Goal: Task Accomplishment & Management: Use online tool/utility

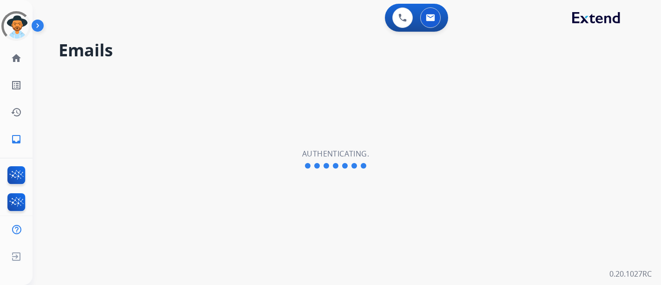
select select "**********"
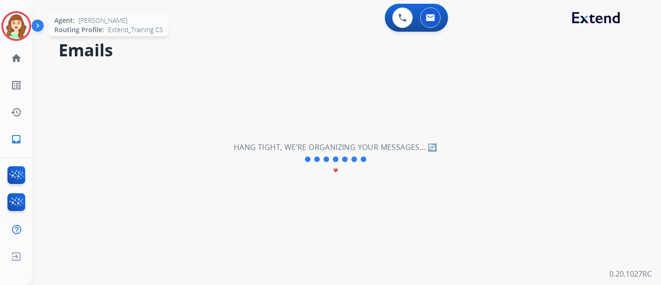
click at [16, 23] on img at bounding box center [16, 26] width 26 height 26
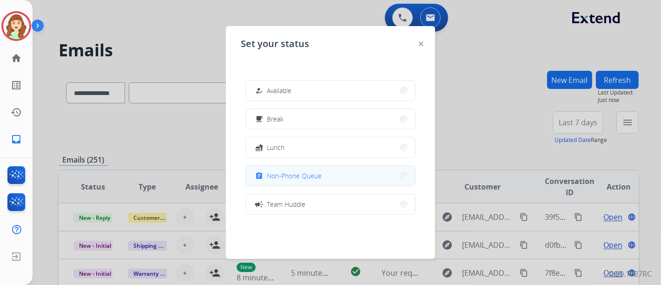
click at [321, 169] on button "assignment Non-Phone Queue" at bounding box center [330, 176] width 169 height 20
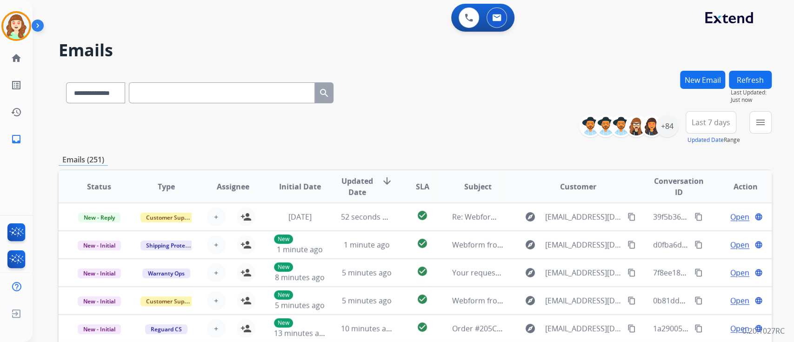
drag, startPoint x: 644, startPoint y: 0, endPoint x: 435, endPoint y: 110, distance: 235.6
click at [435, 110] on div "**********" at bounding box center [415, 91] width 713 height 40
click at [661, 123] on mat-icon "menu" at bounding box center [760, 122] width 11 height 11
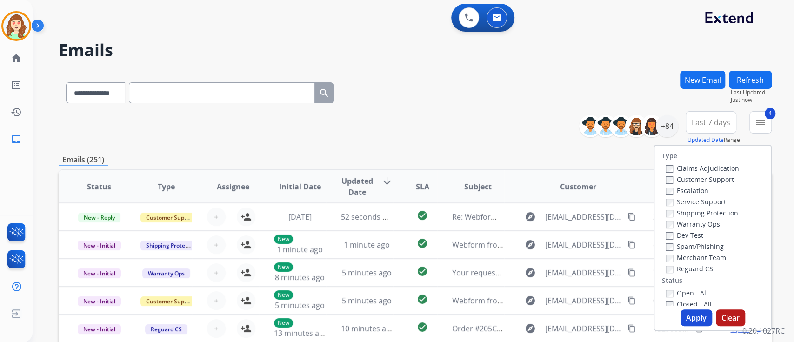
click at [661, 284] on button "Apply" at bounding box center [696, 317] width 32 height 17
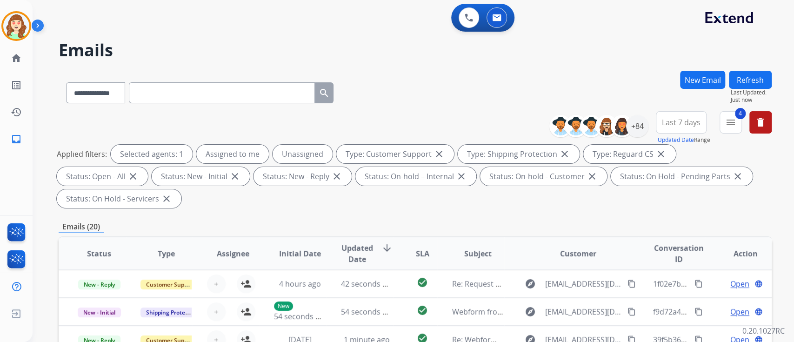
click at [661, 124] on span "Last 7 days" at bounding box center [681, 122] width 39 height 4
click at [661, 236] on div "Last 90 days" at bounding box center [677, 235] width 51 height 14
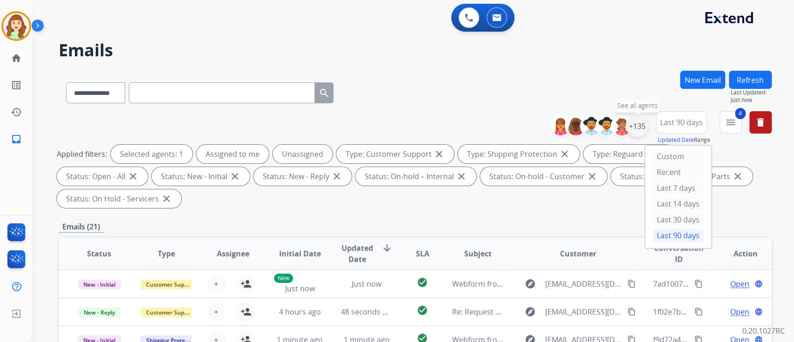
click at [637, 128] on div "+135" at bounding box center [637, 126] width 22 height 22
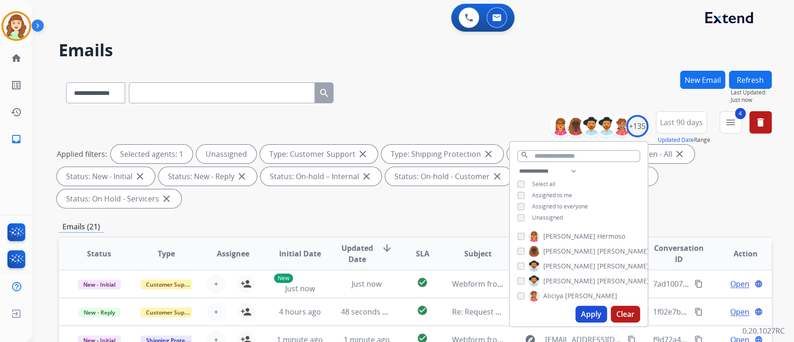
click at [586, 284] on button "Apply" at bounding box center [591, 313] width 32 height 17
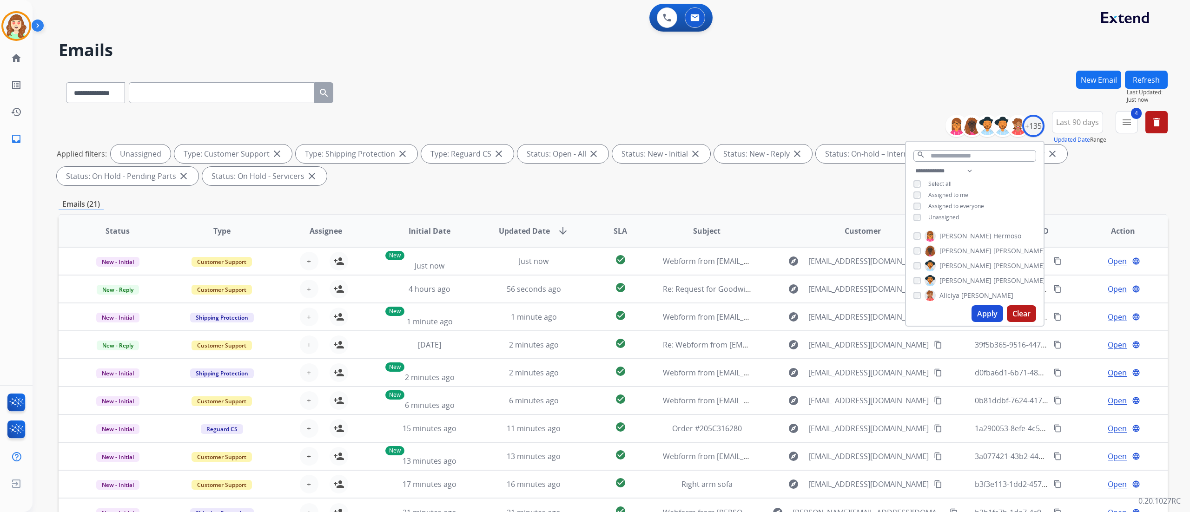
drag, startPoint x: 771, startPoint y: 1, endPoint x: 497, endPoint y: 46, distance: 277.5
click at [497, 46] on h2 "Emails" at bounding box center [613, 50] width 1109 height 19
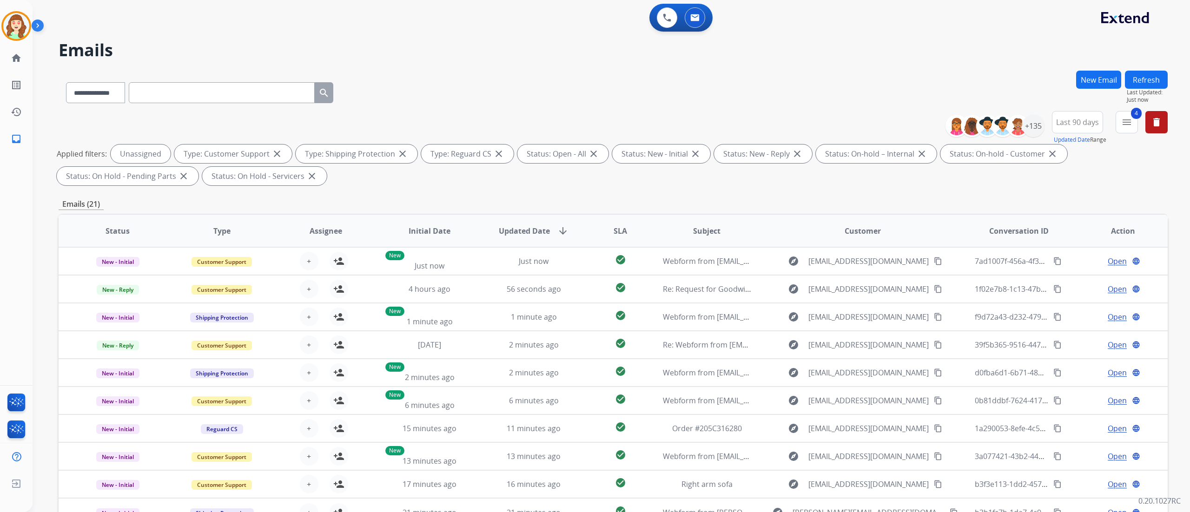
click at [614, 229] on span "SLA" at bounding box center [620, 231] width 13 height 11
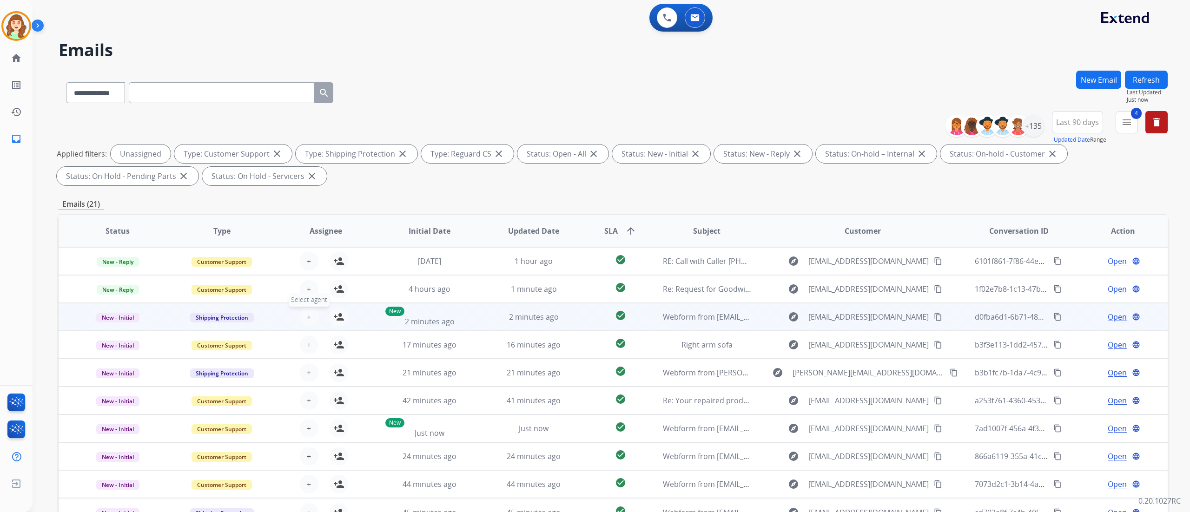
click at [307, 284] on span "+" at bounding box center [309, 317] width 4 height 11
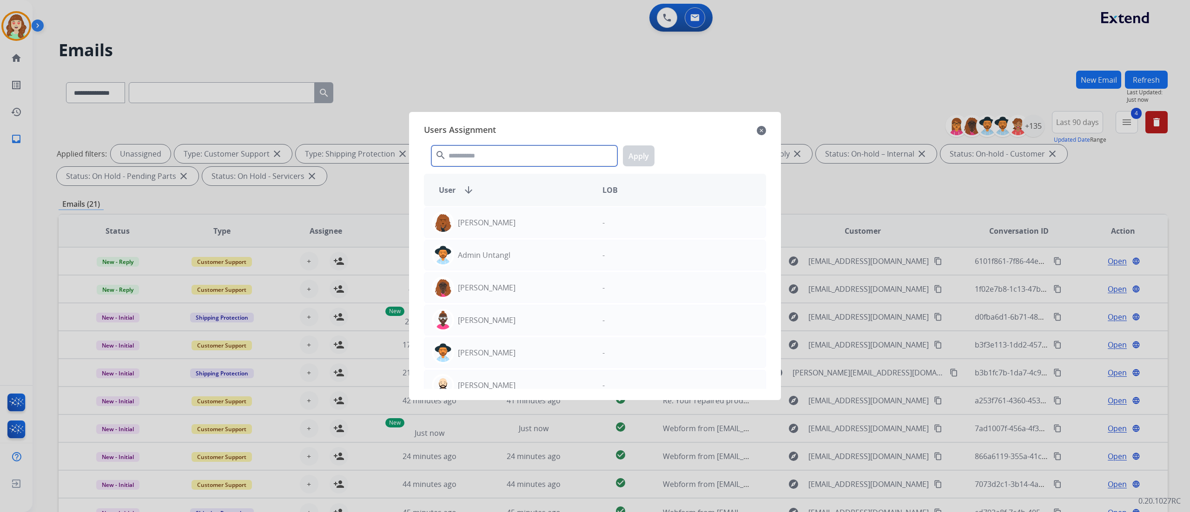
click at [494, 158] on input "text" at bounding box center [524, 156] width 186 height 21
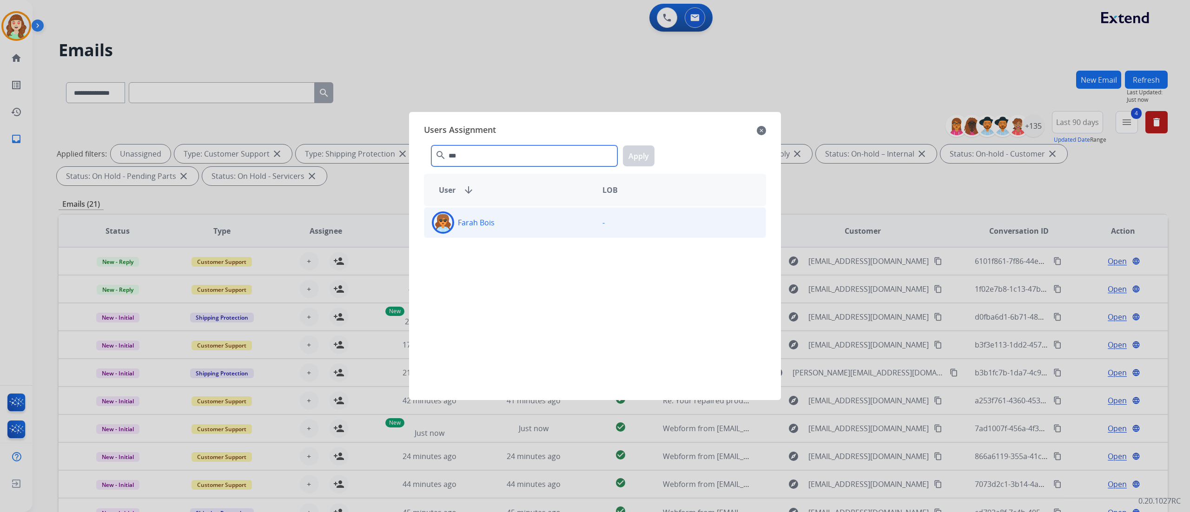
type input "***"
click at [542, 226] on div "Farah Bois" at bounding box center [510, 223] width 171 height 22
click at [637, 152] on button "Apply" at bounding box center [639, 156] width 32 height 21
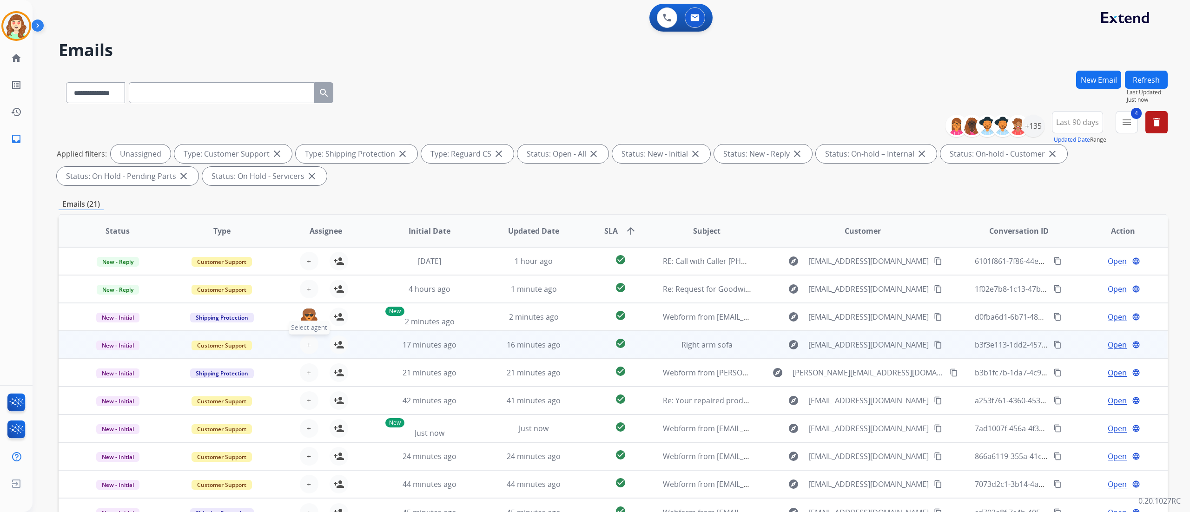
click at [311, 284] on button "+ Select agent" at bounding box center [309, 345] width 19 height 19
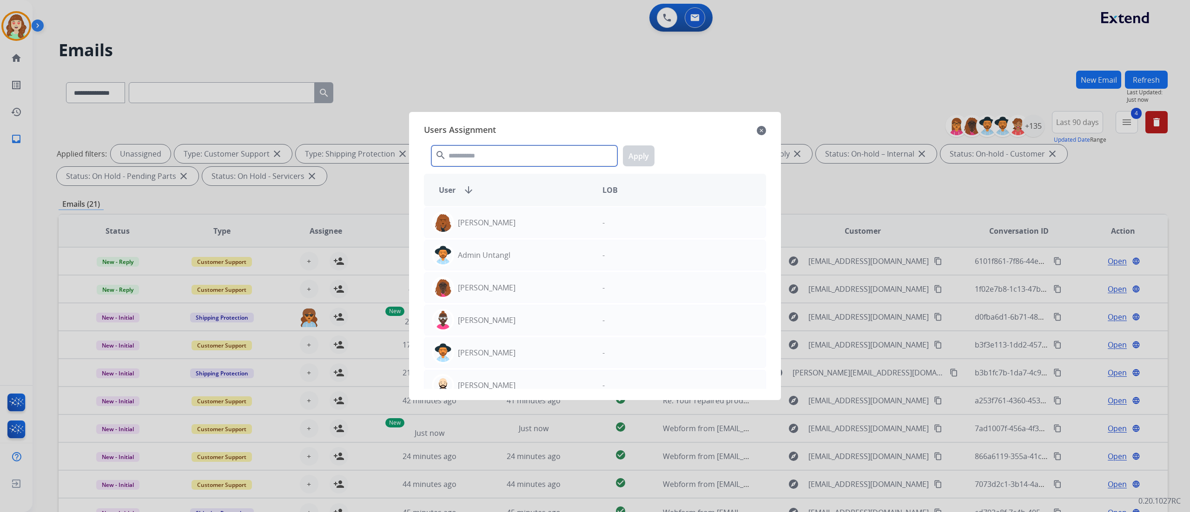
click at [462, 146] on input "text" at bounding box center [524, 156] width 186 height 21
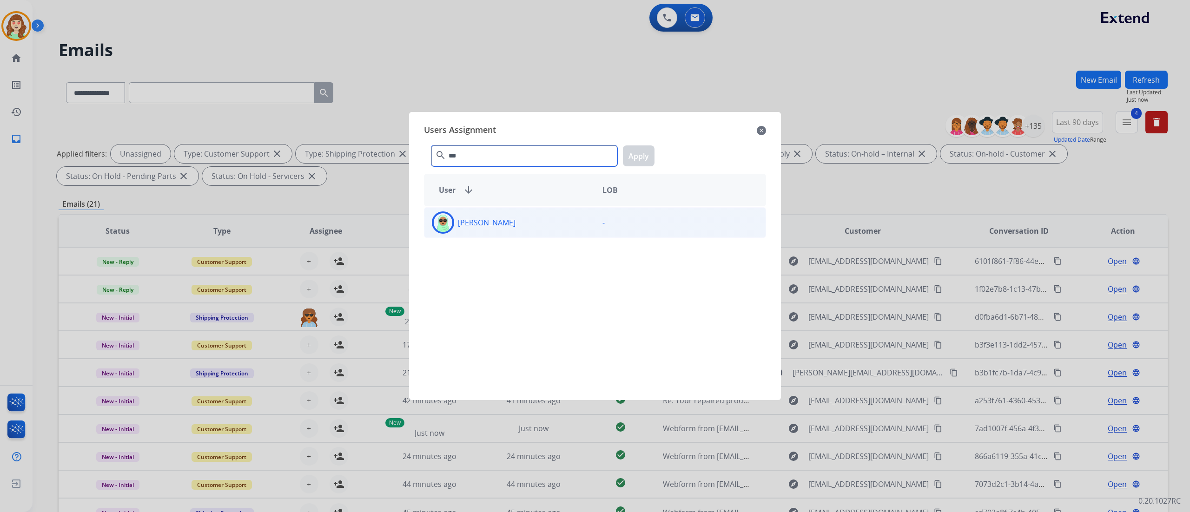
type input "***"
click at [546, 221] on div "[PERSON_NAME]" at bounding box center [510, 223] width 171 height 22
click at [643, 152] on button "Apply" at bounding box center [639, 156] width 32 height 21
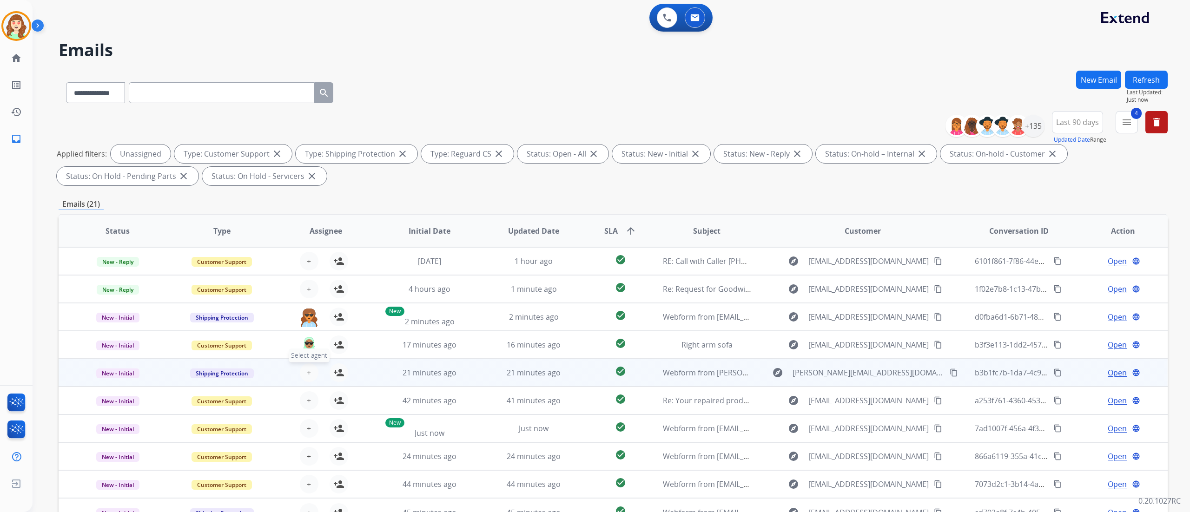
click at [307, 284] on span "+" at bounding box center [309, 372] width 4 height 11
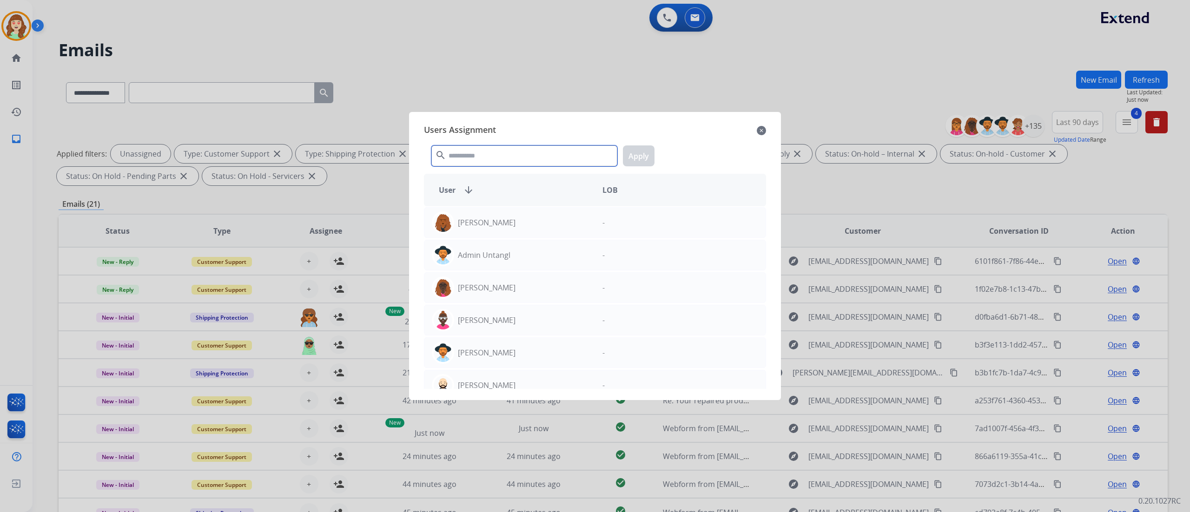
click at [473, 154] on input "text" at bounding box center [524, 156] width 186 height 21
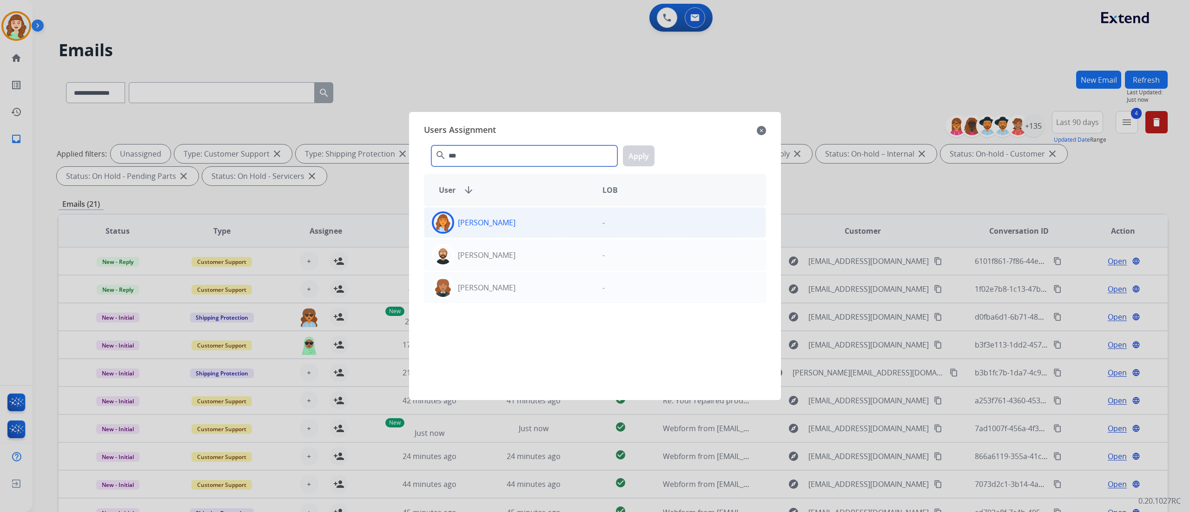
type input "***"
click at [557, 228] on div "[PERSON_NAME]" at bounding box center [510, 223] width 171 height 22
click at [626, 156] on button "Apply" at bounding box center [639, 156] width 32 height 21
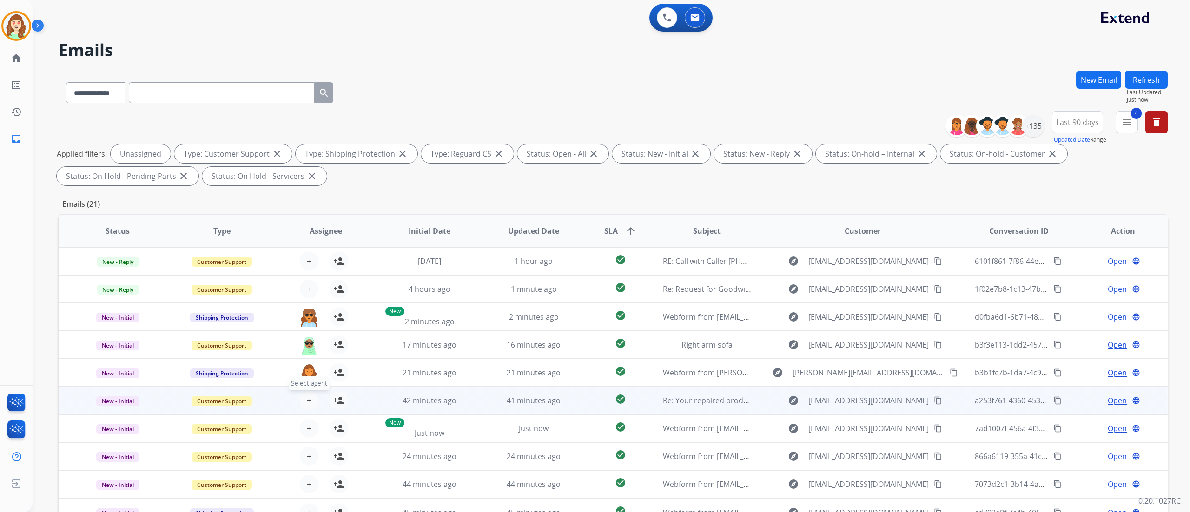
click at [305, 284] on span "Select agent" at bounding box center [309, 384] width 41 height 14
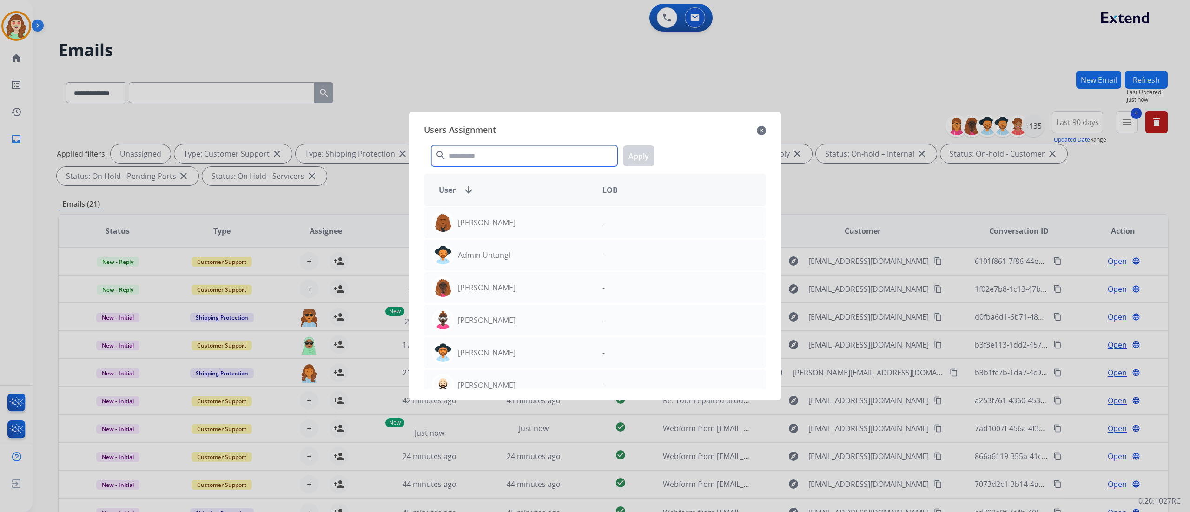
click at [512, 164] on input "text" at bounding box center [524, 156] width 186 height 21
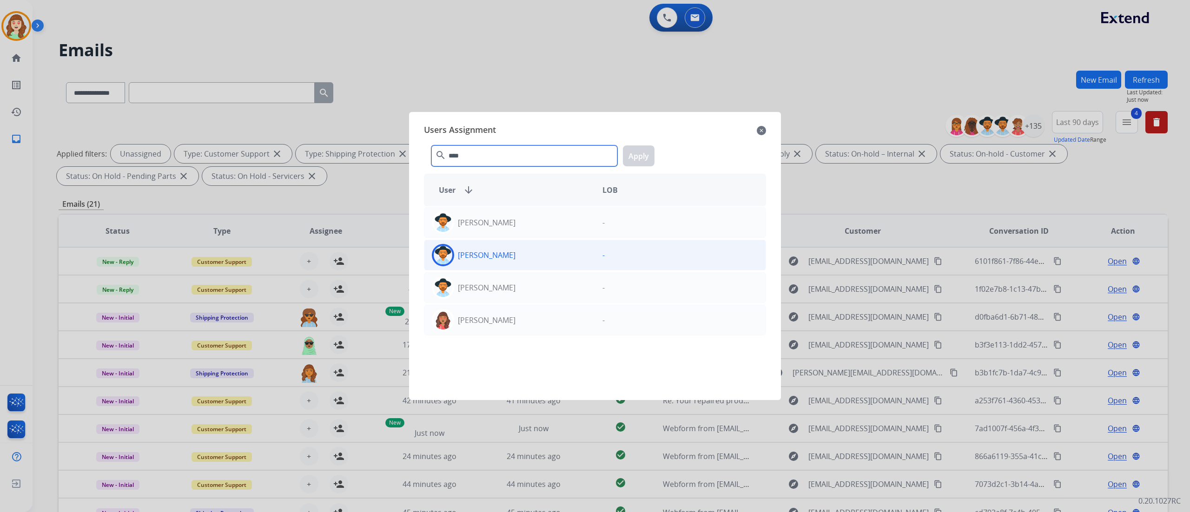
type input "****"
click at [548, 256] on div "[PERSON_NAME]" at bounding box center [510, 255] width 171 height 22
click at [631, 160] on button "Apply" at bounding box center [639, 156] width 32 height 21
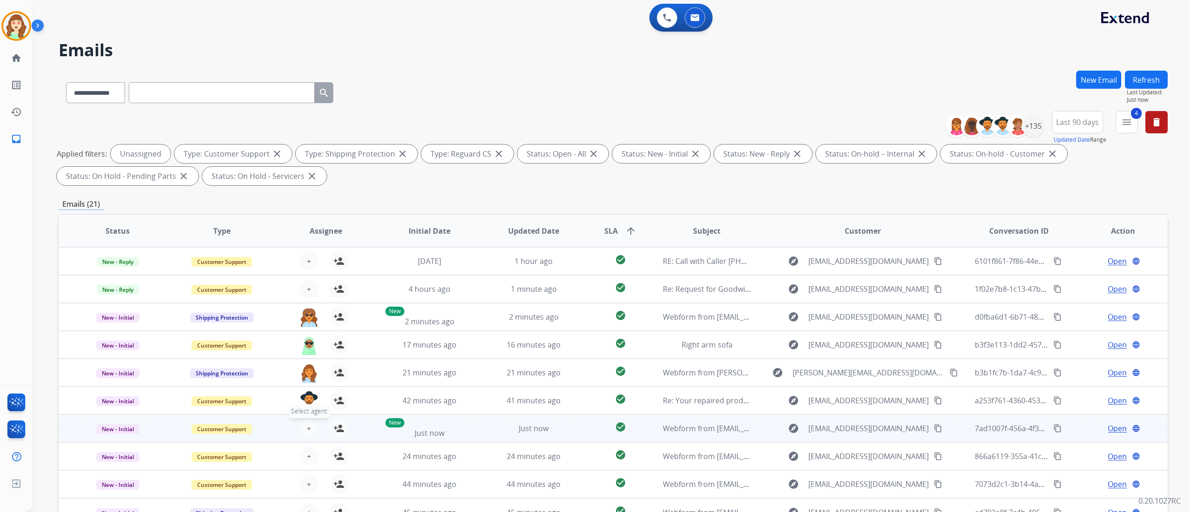
click at [308, 284] on span "+" at bounding box center [309, 428] width 4 height 11
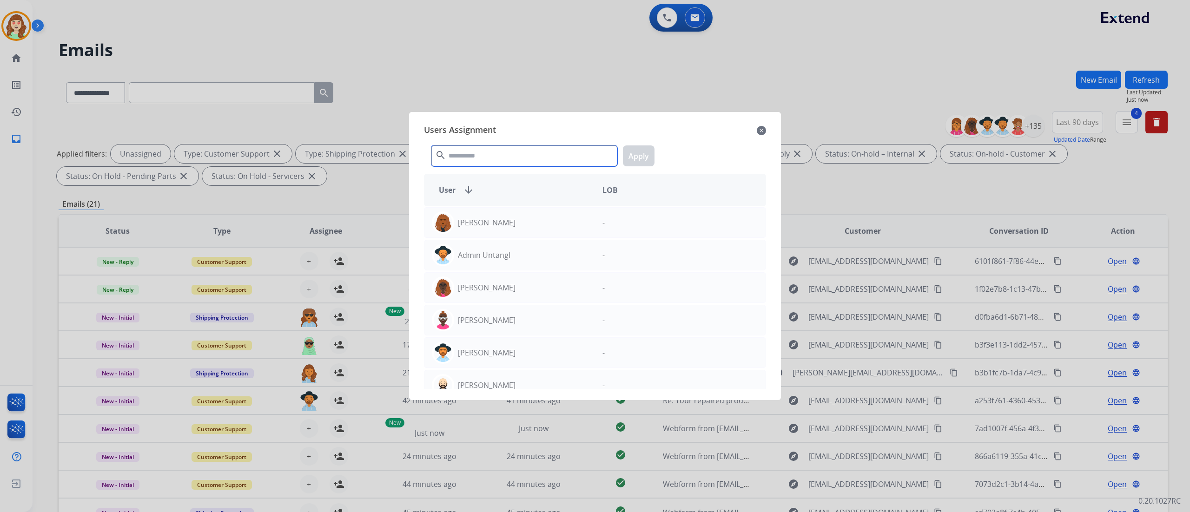
click at [476, 158] on input "text" at bounding box center [524, 156] width 186 height 21
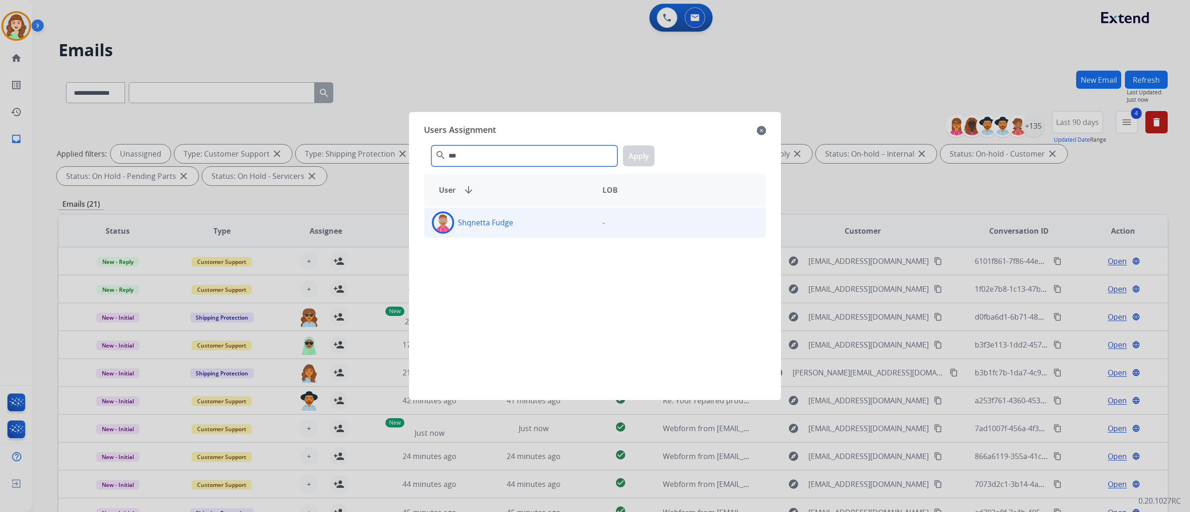
type input "***"
click at [506, 233] on div "Shqnetta Fudge" at bounding box center [510, 223] width 171 height 22
click at [632, 149] on button "Apply" at bounding box center [639, 156] width 32 height 21
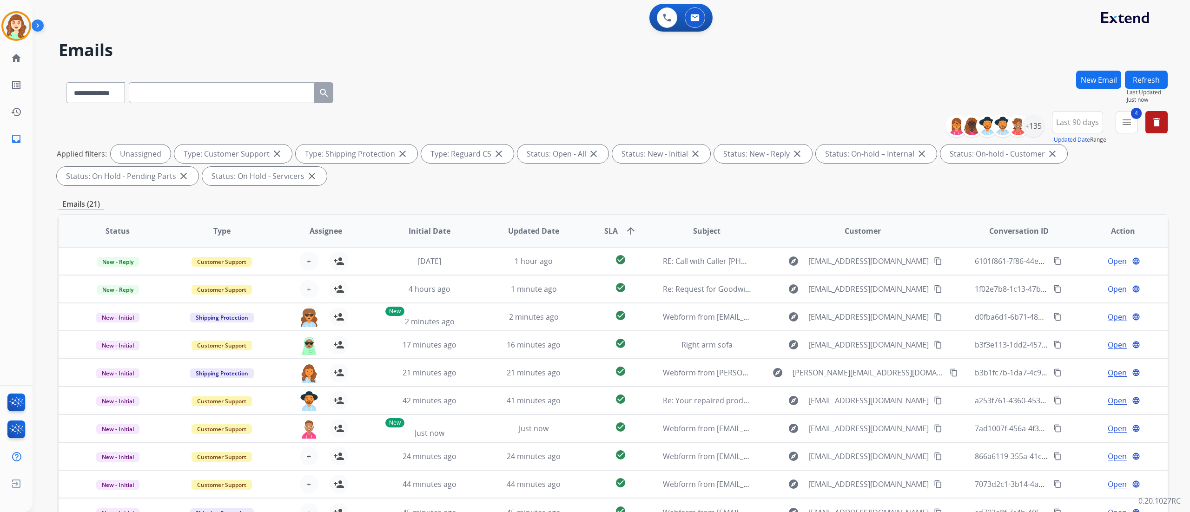
click at [661, 284] on div "**********" at bounding box center [612, 256] width 1158 height 512
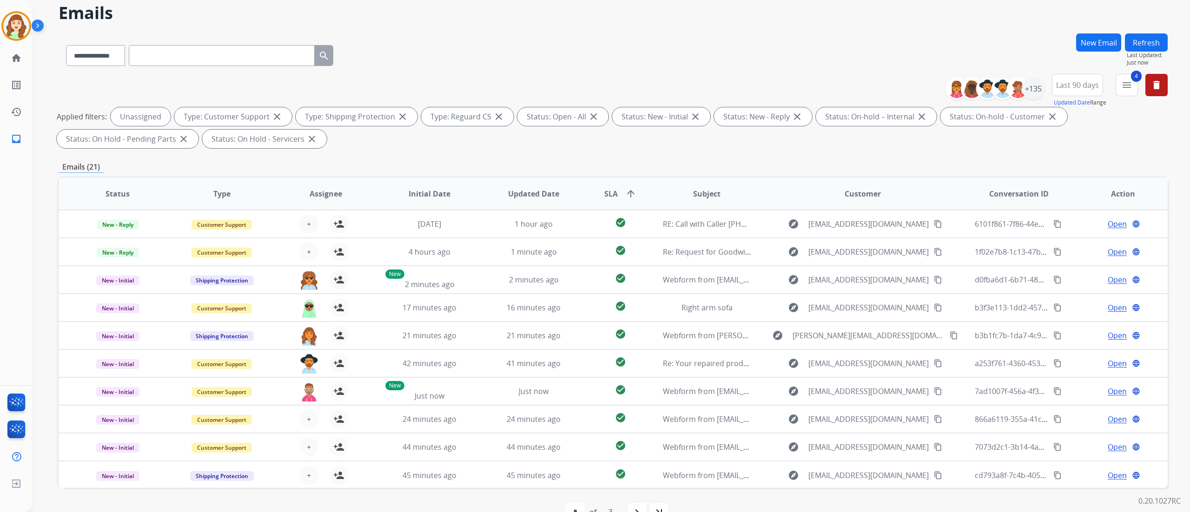
scroll to position [61, 0]
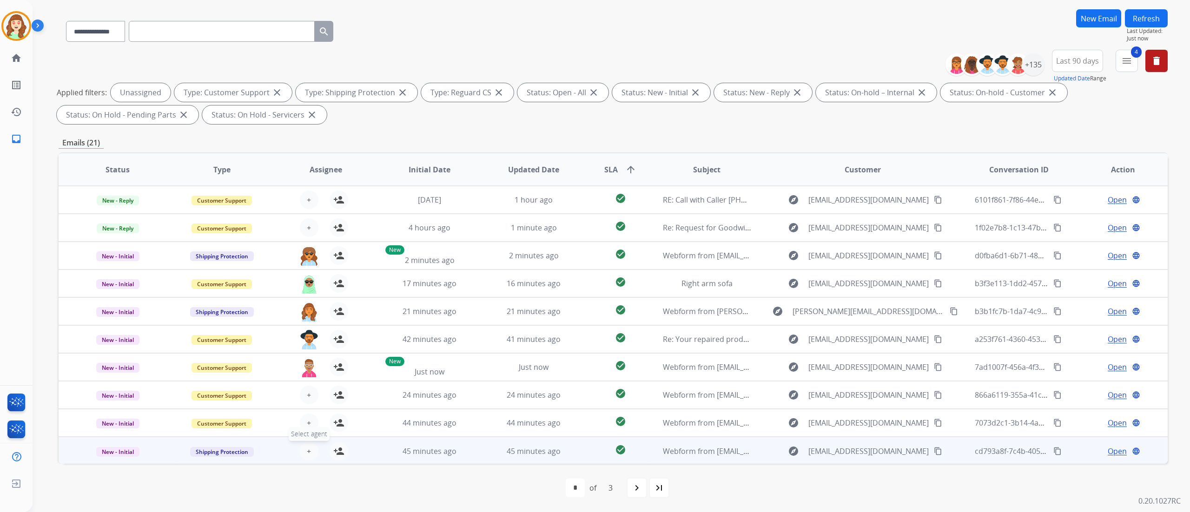
click at [313, 284] on button "+ Select agent" at bounding box center [309, 451] width 19 height 19
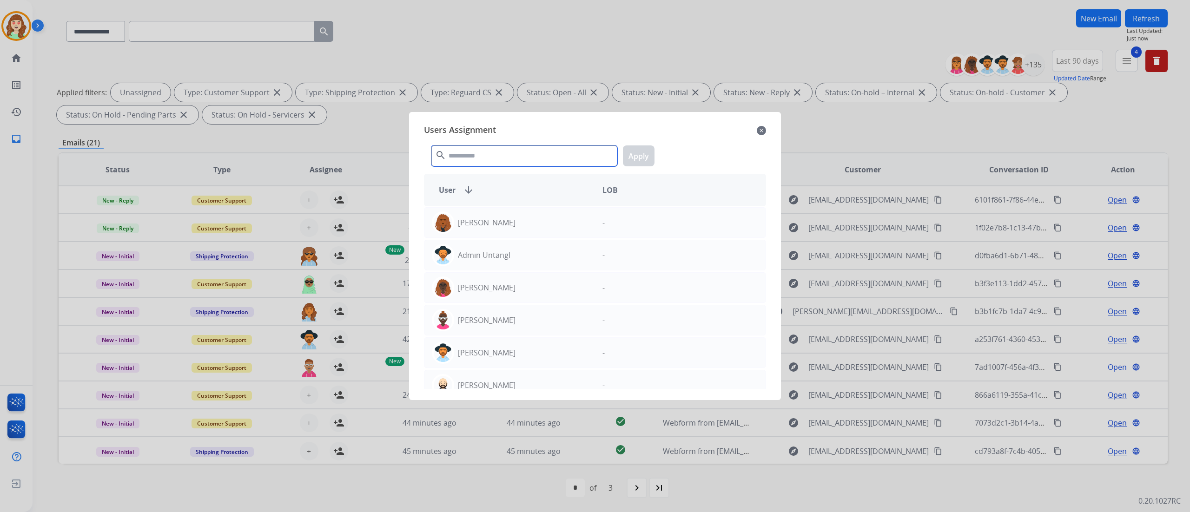
click at [513, 154] on input "text" at bounding box center [524, 156] width 186 height 21
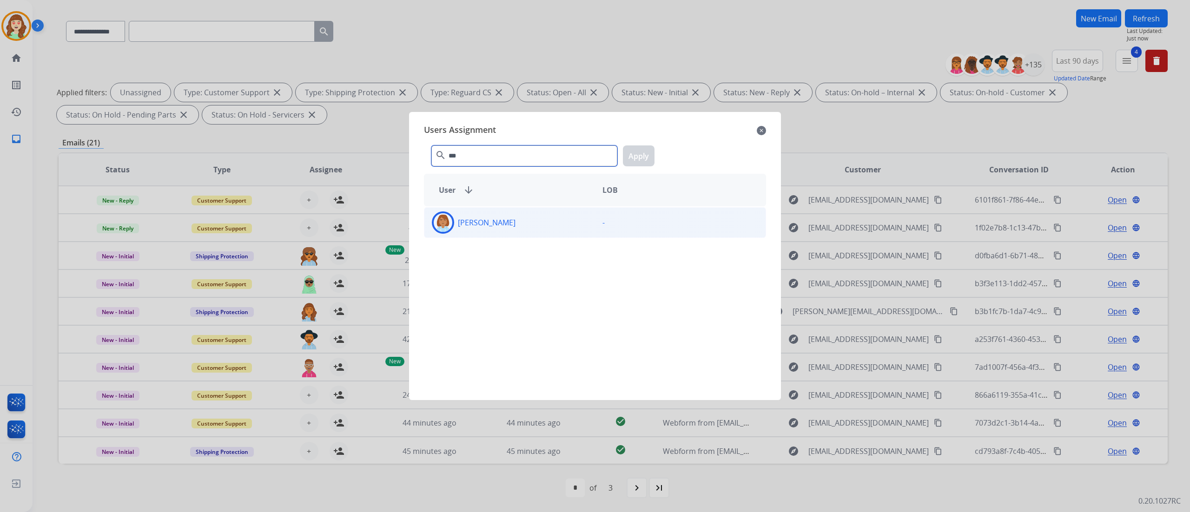
type input "***"
click at [584, 221] on div "[PERSON_NAME]" at bounding box center [510, 223] width 171 height 22
click at [638, 157] on button "Apply" at bounding box center [639, 156] width 32 height 21
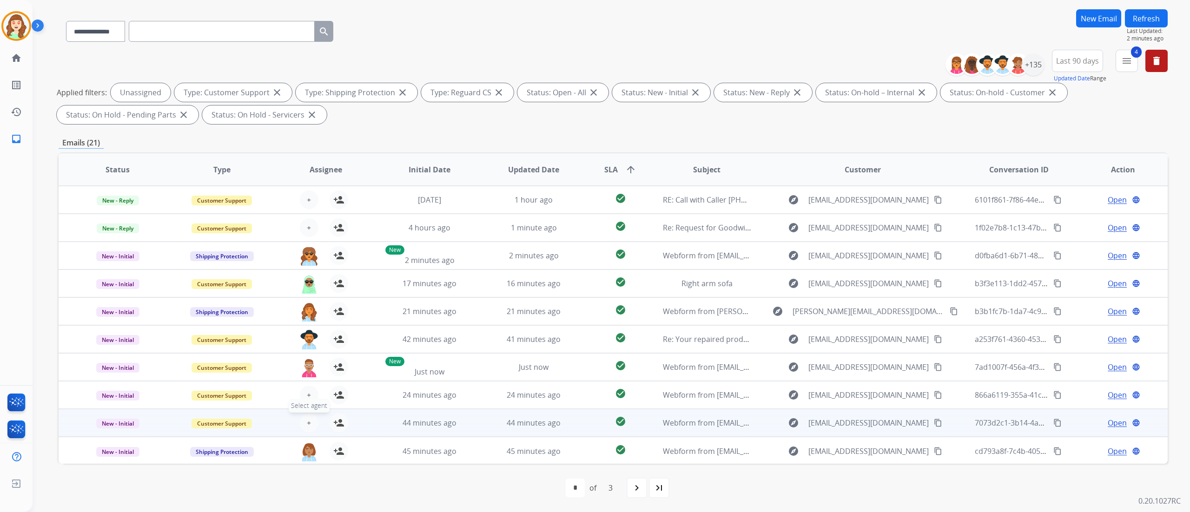
click at [312, 284] on button "+ Select agent" at bounding box center [309, 423] width 19 height 19
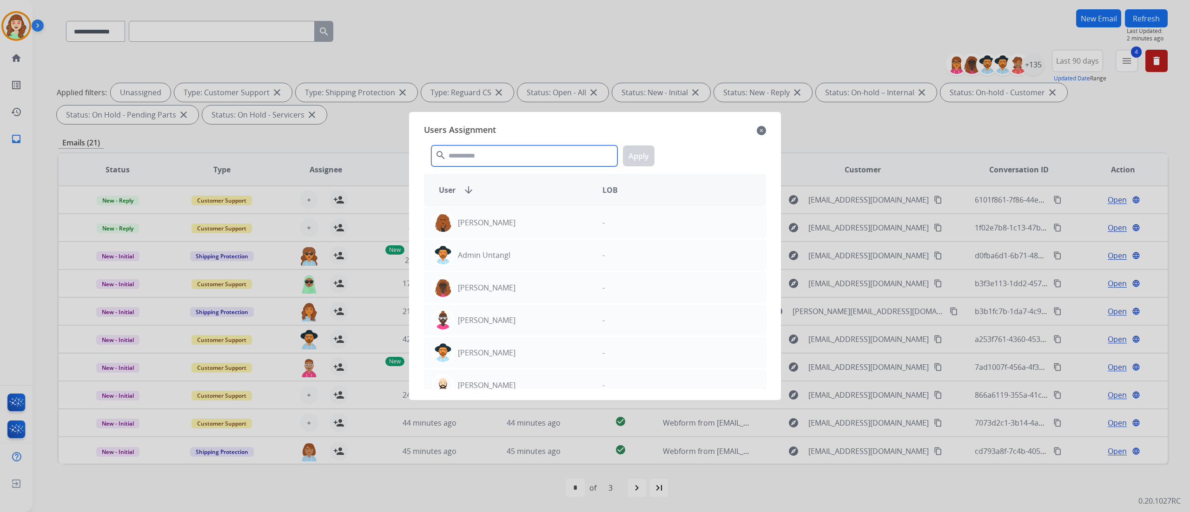
click at [456, 154] on input "text" at bounding box center [524, 156] width 186 height 21
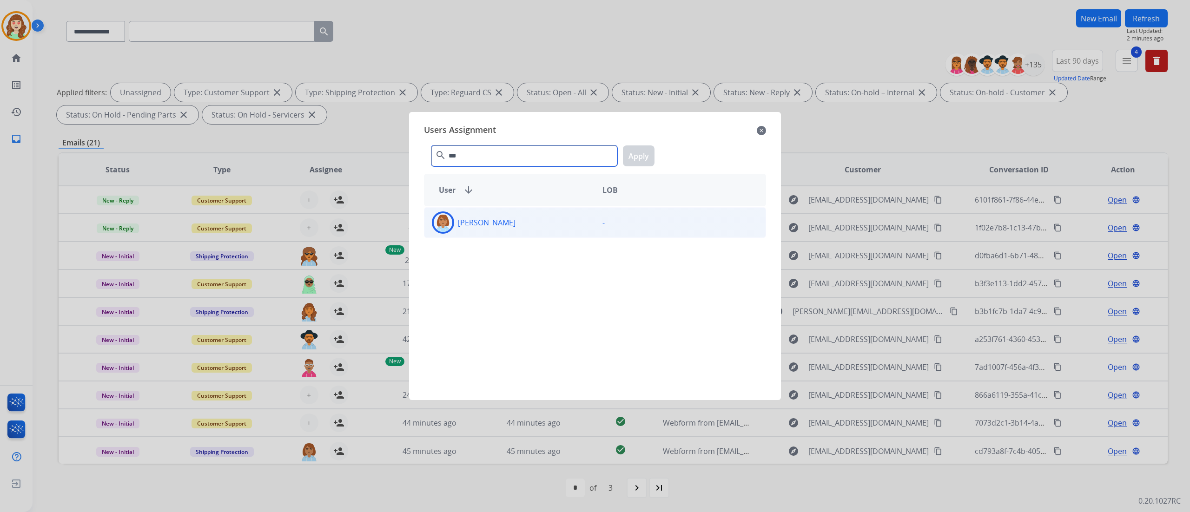
type input "***"
click at [540, 228] on div "[PERSON_NAME]" at bounding box center [510, 223] width 171 height 22
click at [637, 153] on button "Apply" at bounding box center [639, 156] width 32 height 21
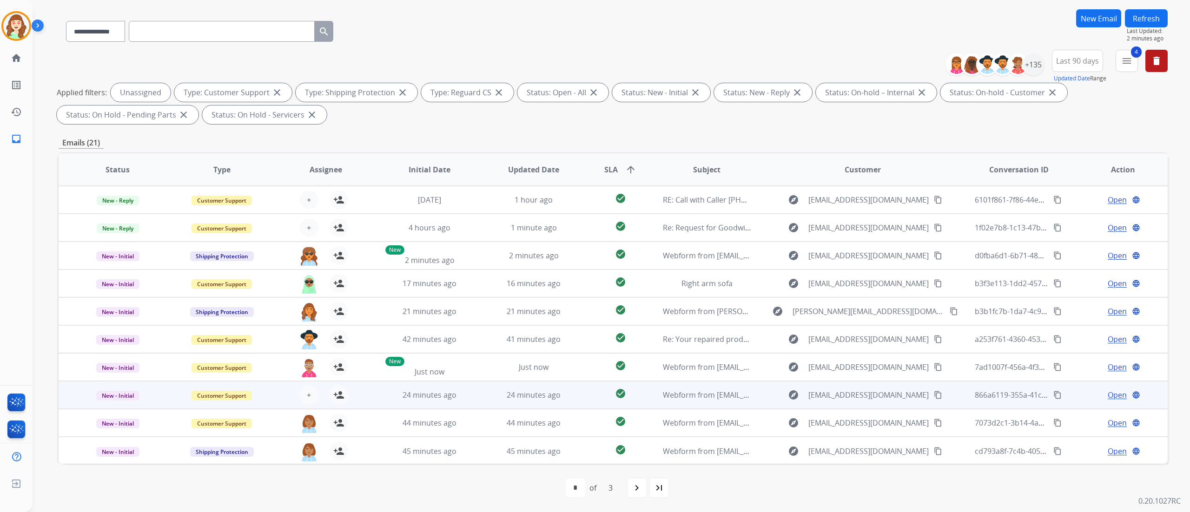
click at [299, 284] on div "+ Select agent person_add Assign to Me" at bounding box center [319, 395] width 60 height 19
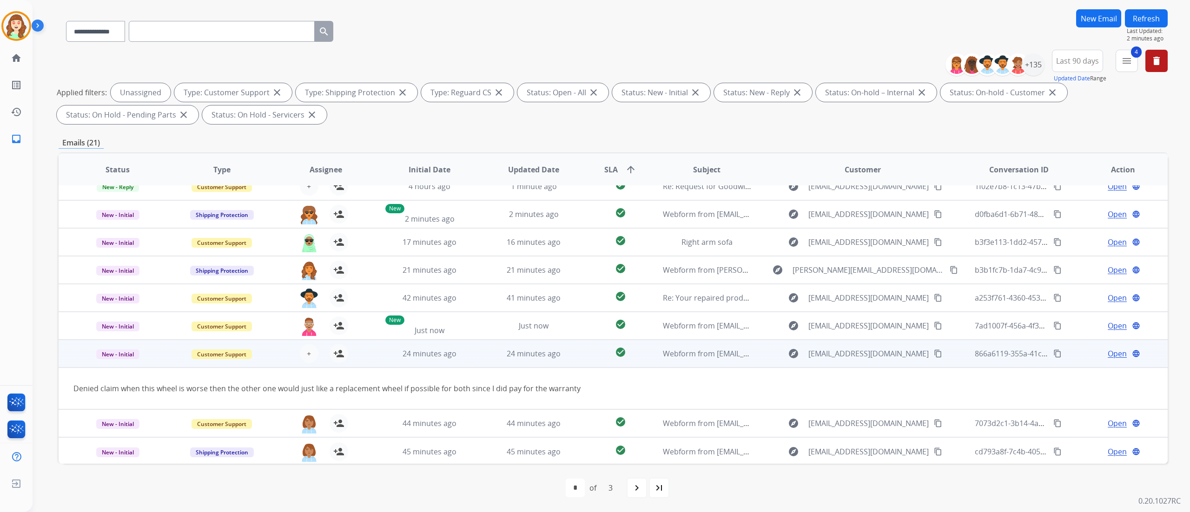
scroll to position [42, 0]
click at [307, 284] on span "+" at bounding box center [309, 353] width 4 height 11
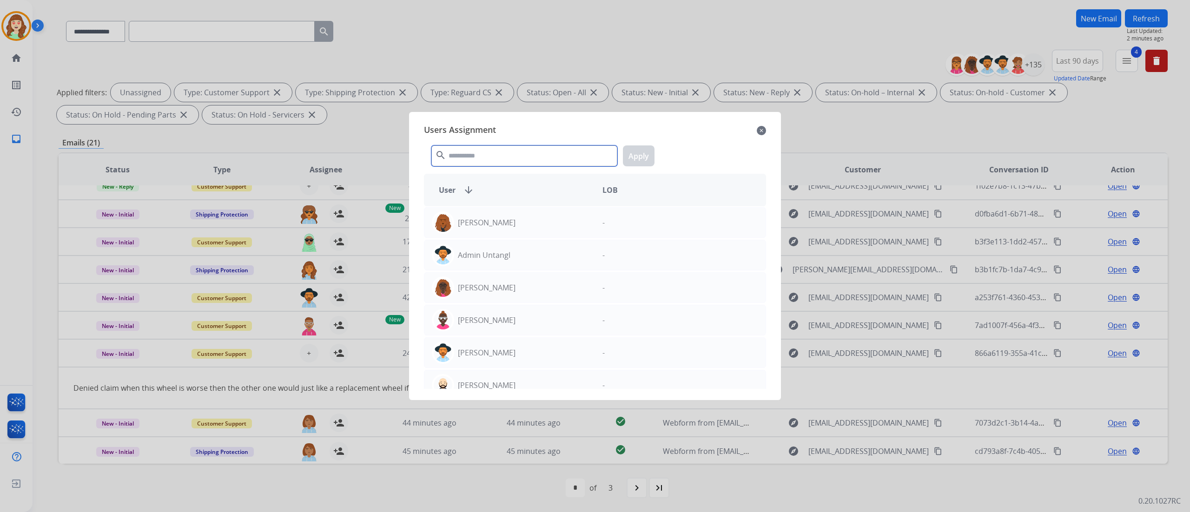
click at [483, 158] on input "text" at bounding box center [524, 156] width 186 height 21
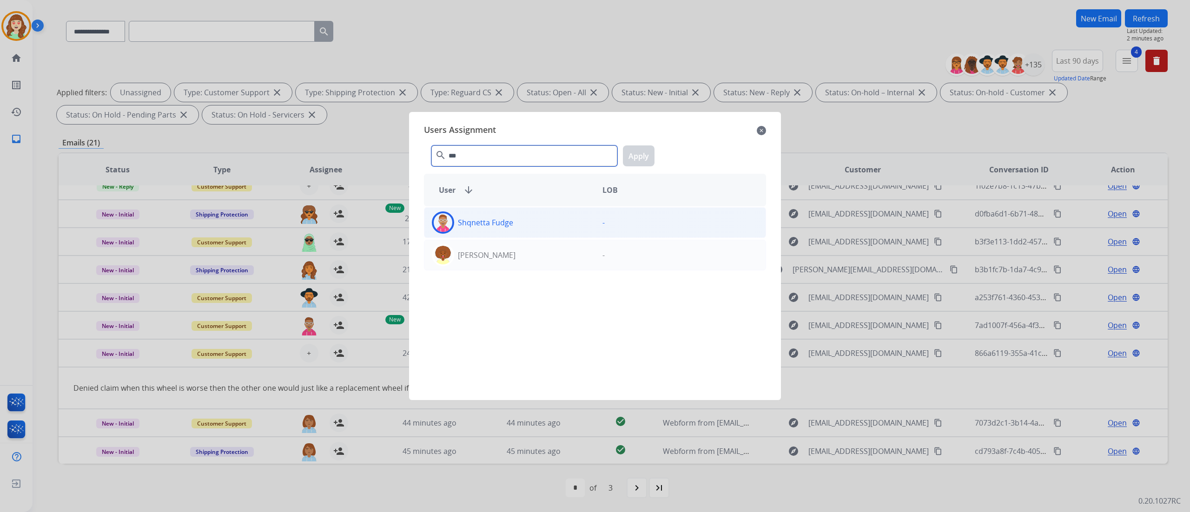
type input "***"
click at [557, 229] on div "Shqnetta Fudge" at bounding box center [510, 223] width 171 height 22
click at [647, 153] on button "Apply" at bounding box center [639, 156] width 32 height 21
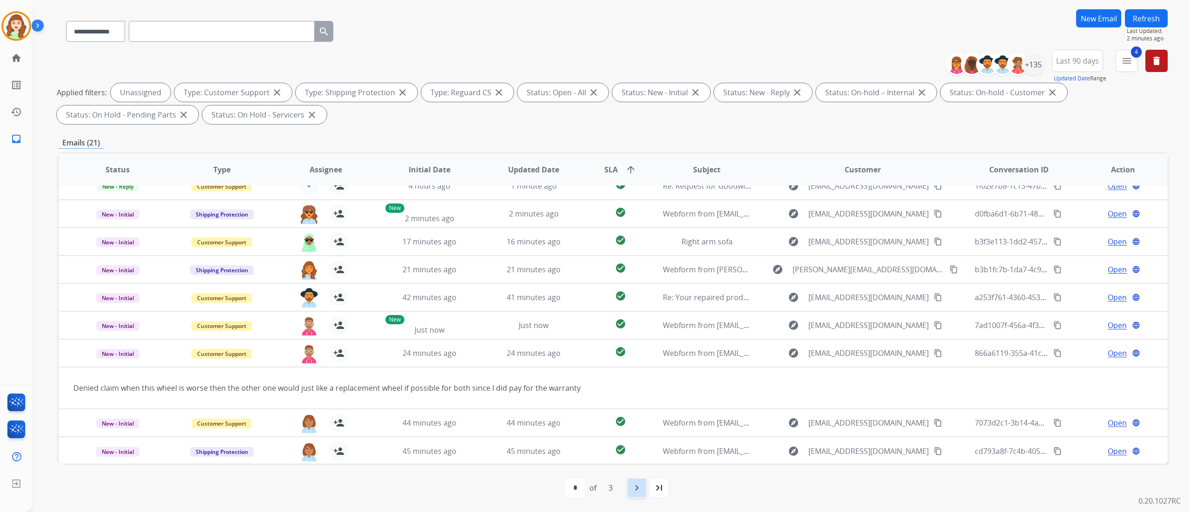
click at [644, 284] on div "navigate_next" at bounding box center [637, 488] width 20 height 20
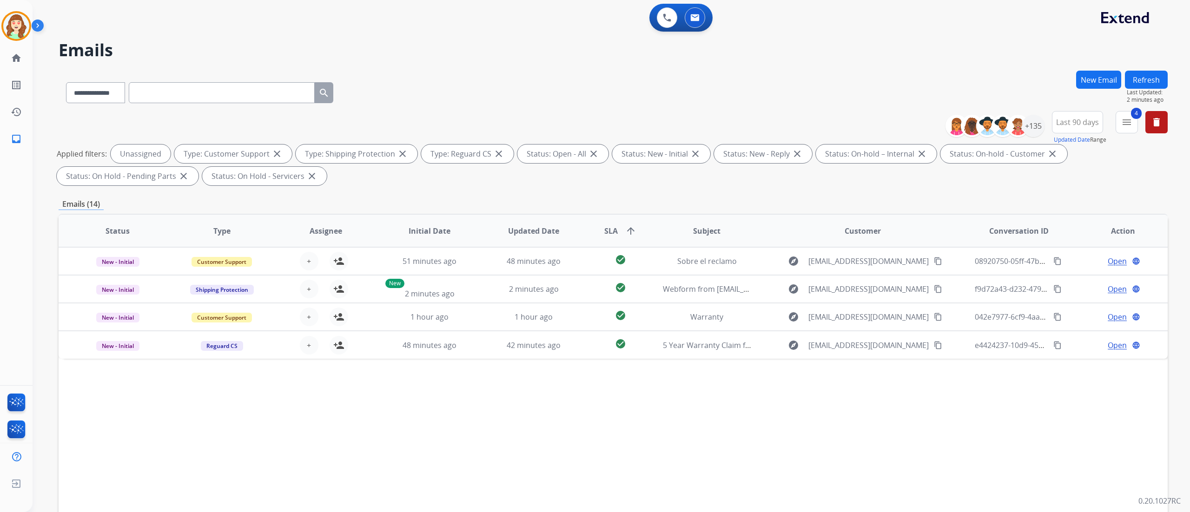
scroll to position [0, 0]
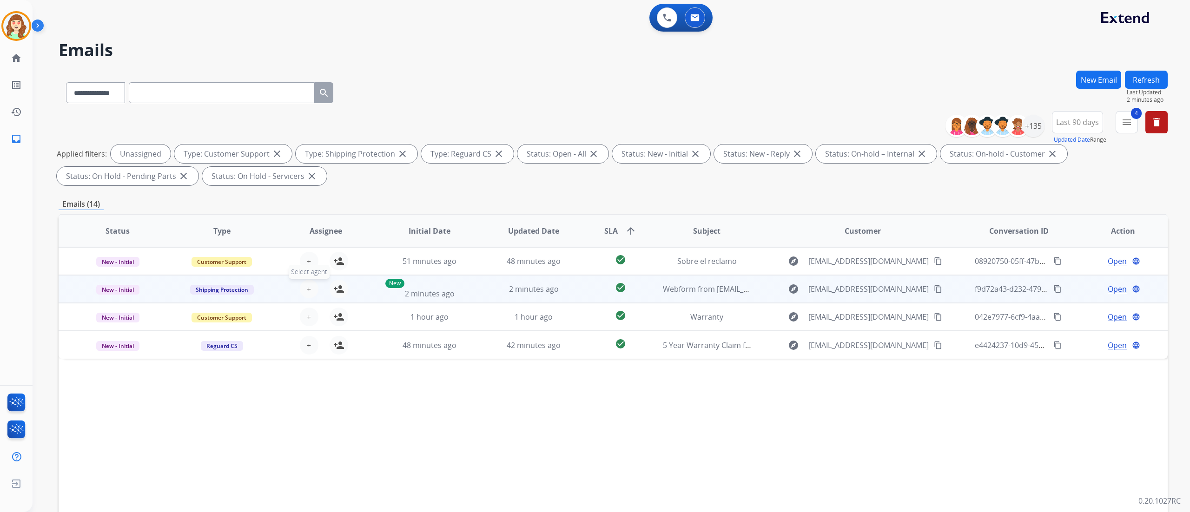
click at [311, 284] on button "+ Select agent" at bounding box center [309, 289] width 19 height 19
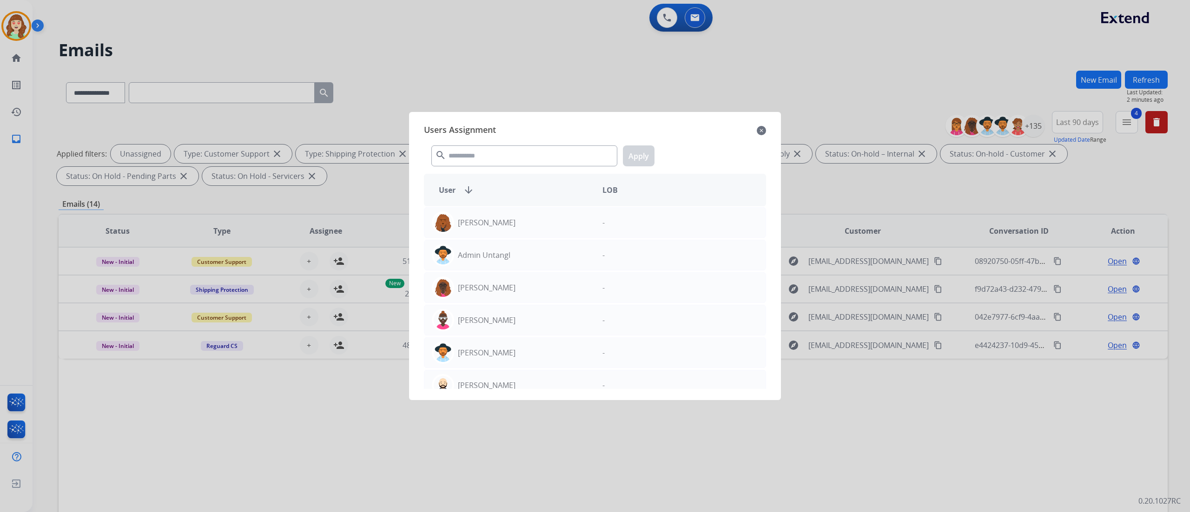
click at [475, 141] on div "search Apply" at bounding box center [595, 154] width 342 height 32
click at [466, 151] on input "text" at bounding box center [524, 156] width 186 height 21
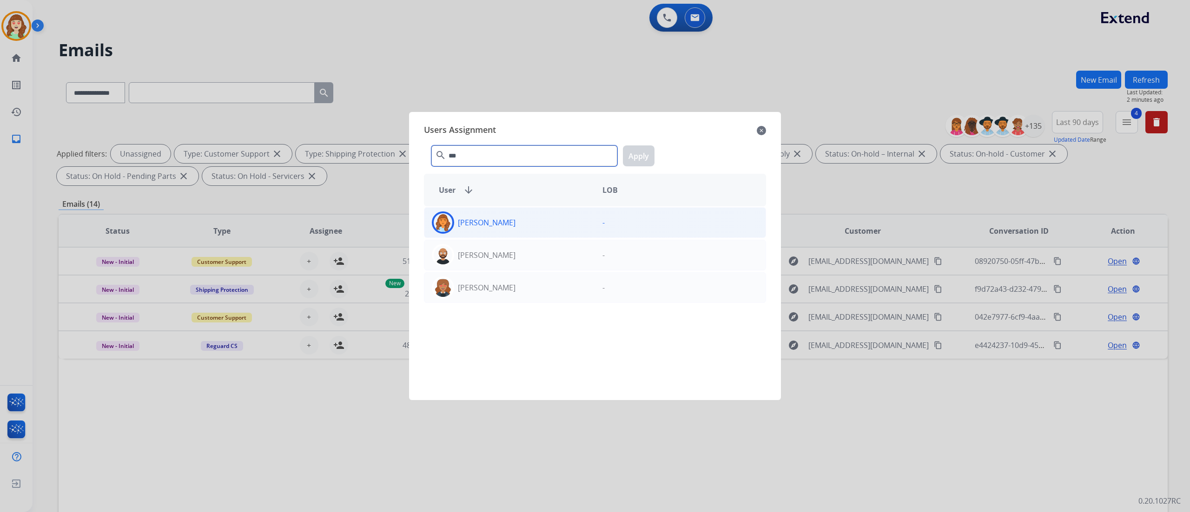
type input "***"
click at [573, 219] on div "[PERSON_NAME]" at bounding box center [510, 223] width 171 height 22
click at [646, 156] on button "Apply" at bounding box center [639, 156] width 32 height 21
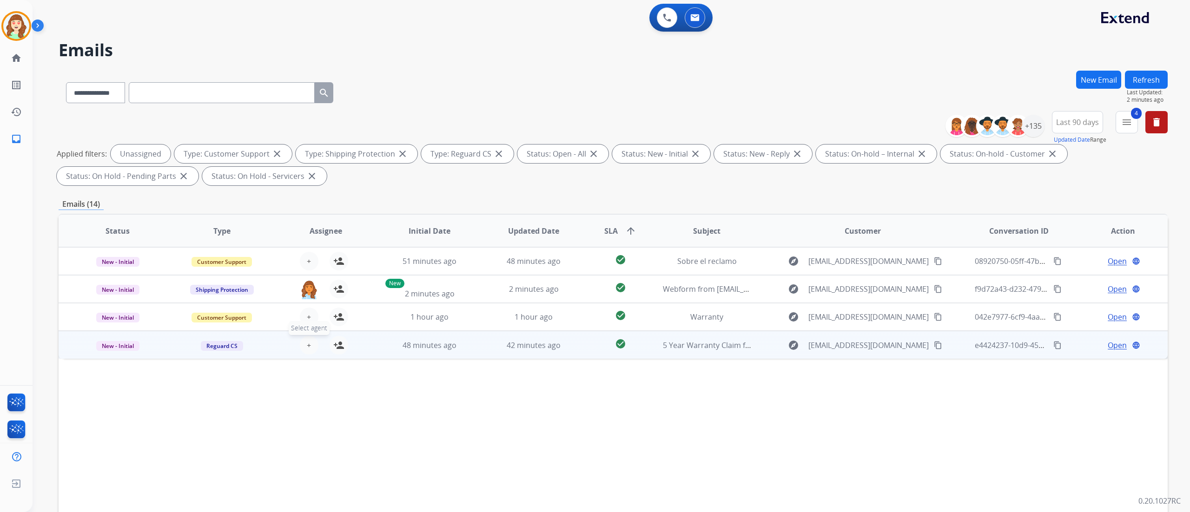
click at [307, 284] on span "+" at bounding box center [309, 345] width 4 height 11
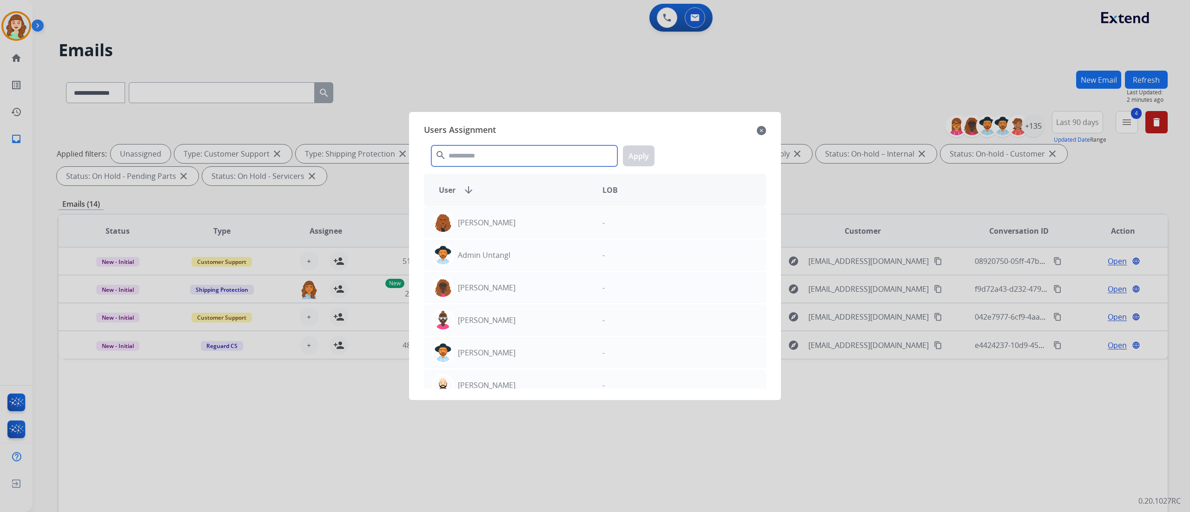
click at [483, 155] on input "text" at bounding box center [524, 156] width 186 height 21
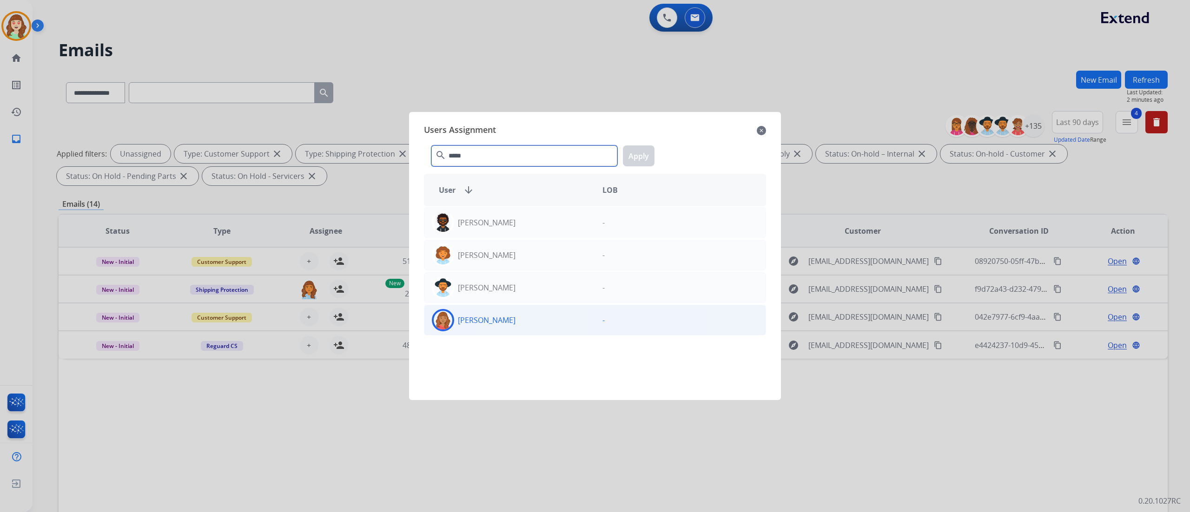
type input "*****"
click at [537, 284] on div "[PERSON_NAME]" at bounding box center [510, 320] width 171 height 22
click at [644, 153] on button "Apply" at bounding box center [639, 156] width 32 height 21
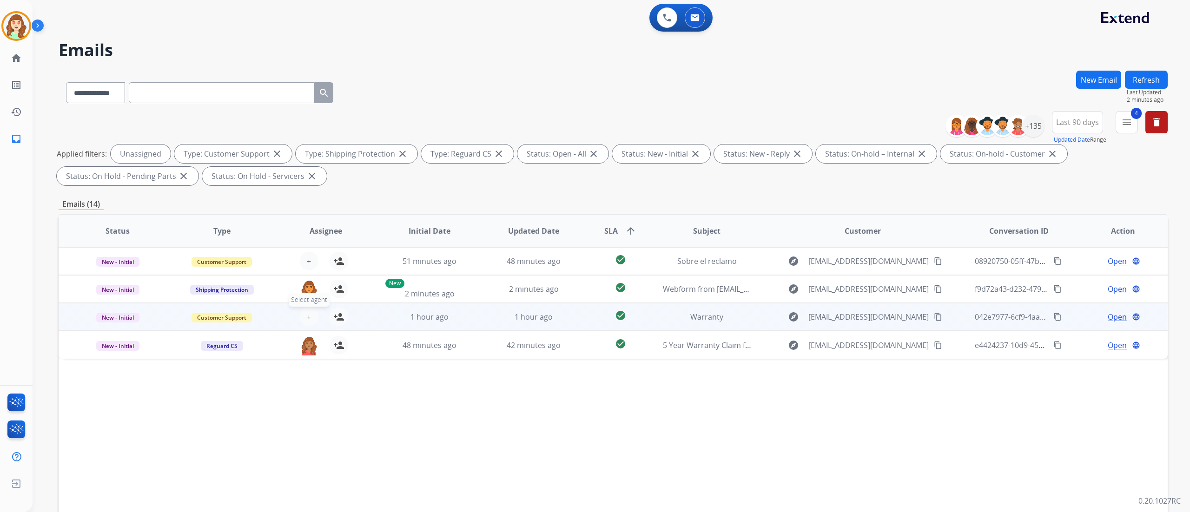
click at [307, 284] on button "+ Select agent" at bounding box center [309, 317] width 19 height 19
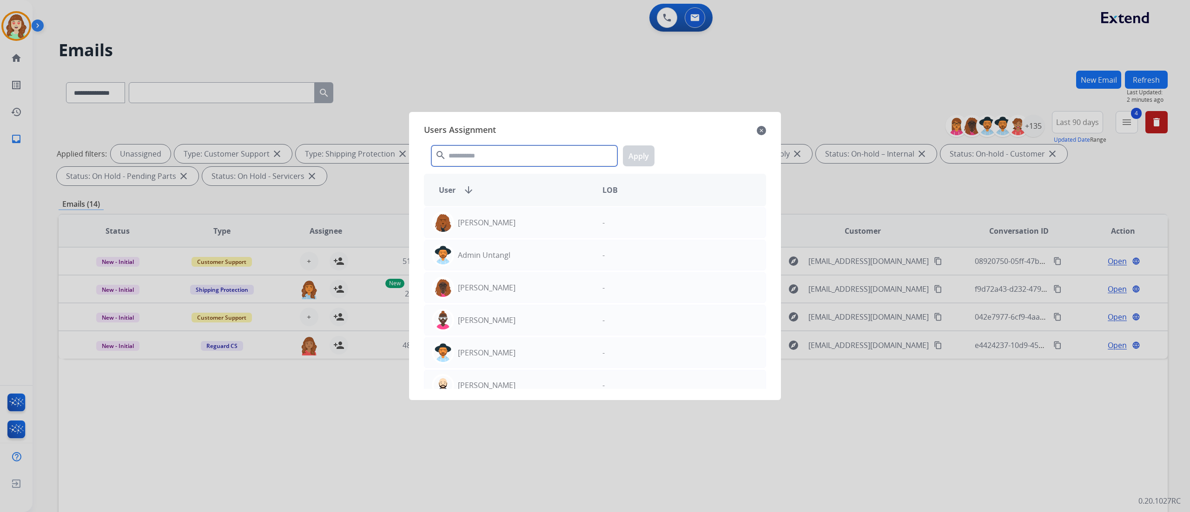
click at [505, 152] on input "text" at bounding box center [524, 156] width 186 height 21
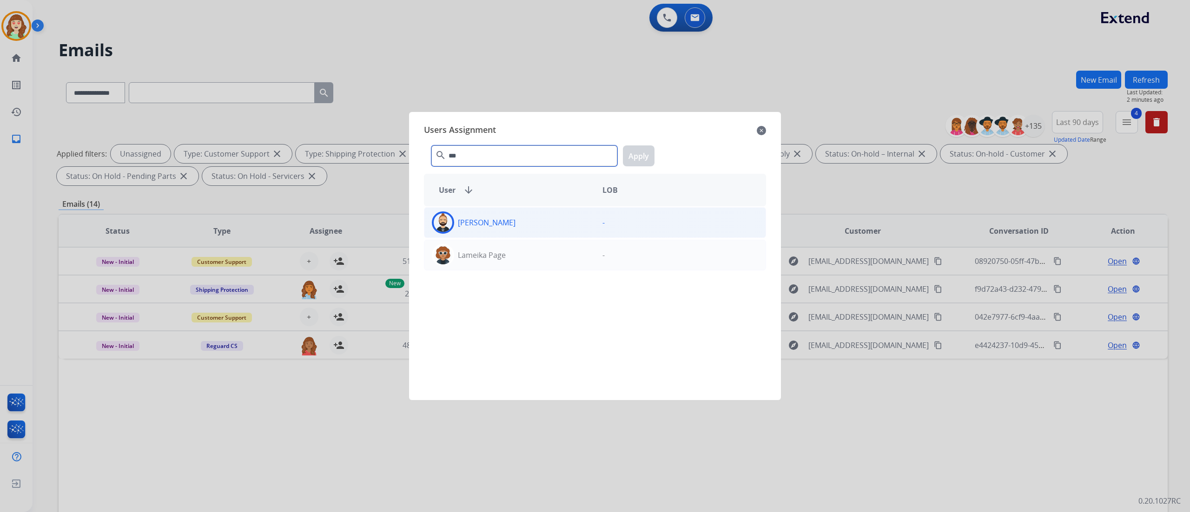
type input "***"
click at [566, 221] on div "[PERSON_NAME]" at bounding box center [510, 223] width 171 height 22
click at [640, 153] on button "Apply" at bounding box center [639, 156] width 32 height 21
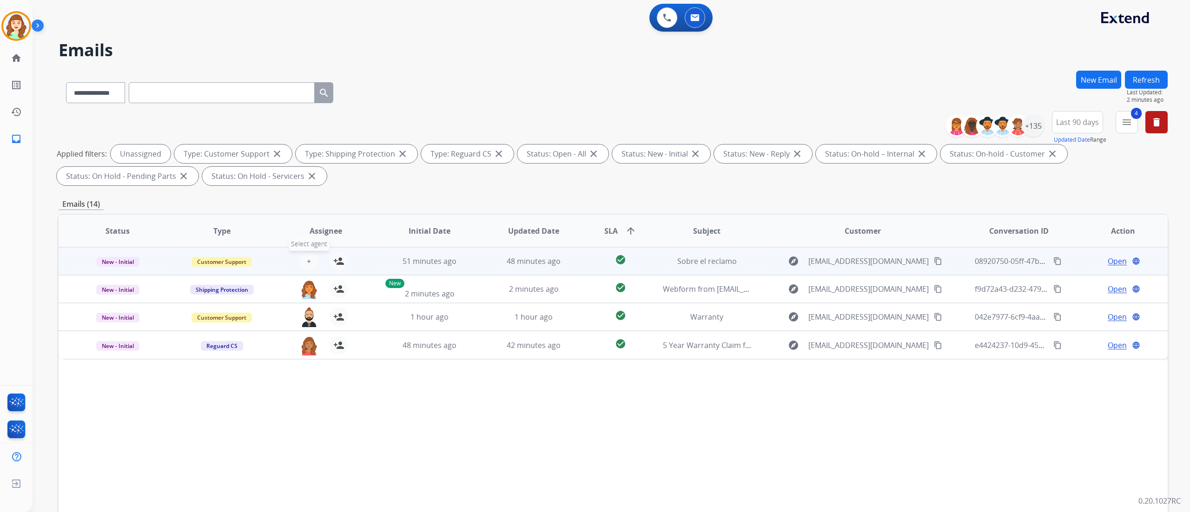
click at [305, 253] on button "+ Select agent" at bounding box center [309, 261] width 19 height 19
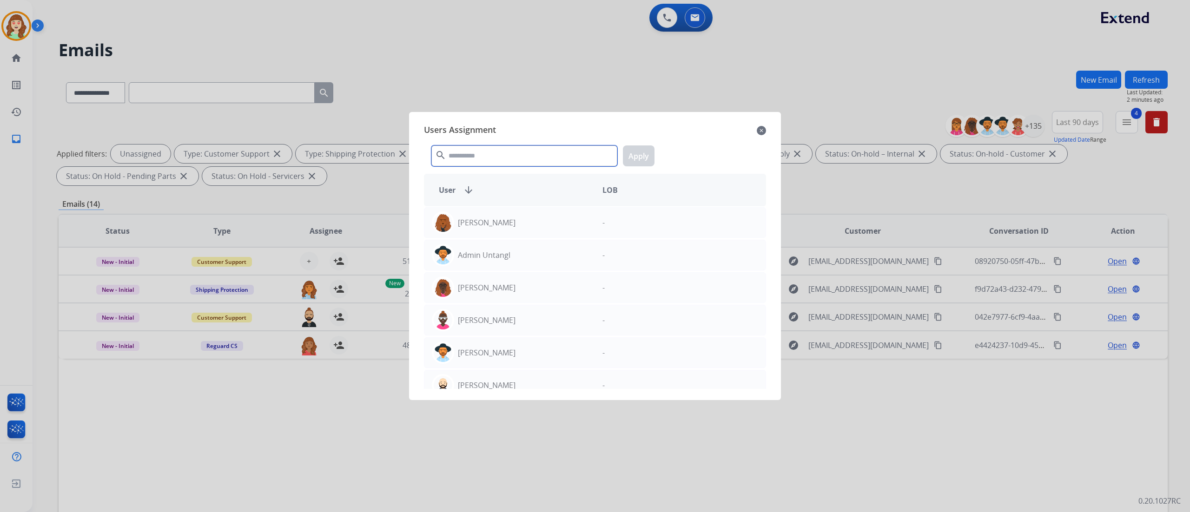
click at [487, 163] on input "text" at bounding box center [524, 156] width 186 height 21
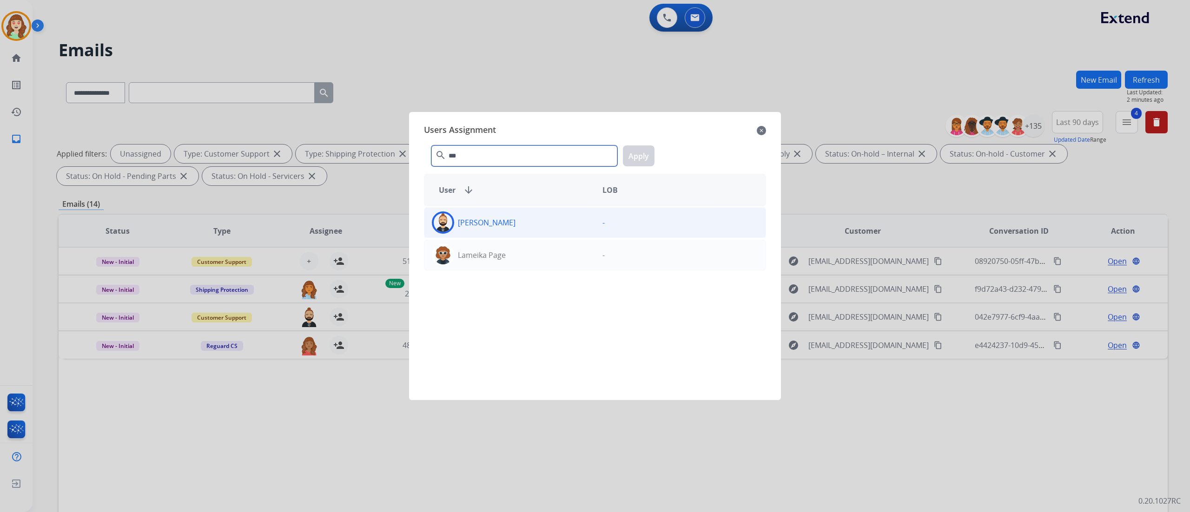
type input "***"
click at [575, 228] on div "[PERSON_NAME]" at bounding box center [510, 223] width 171 height 22
click at [633, 163] on button "Apply" at bounding box center [639, 156] width 32 height 21
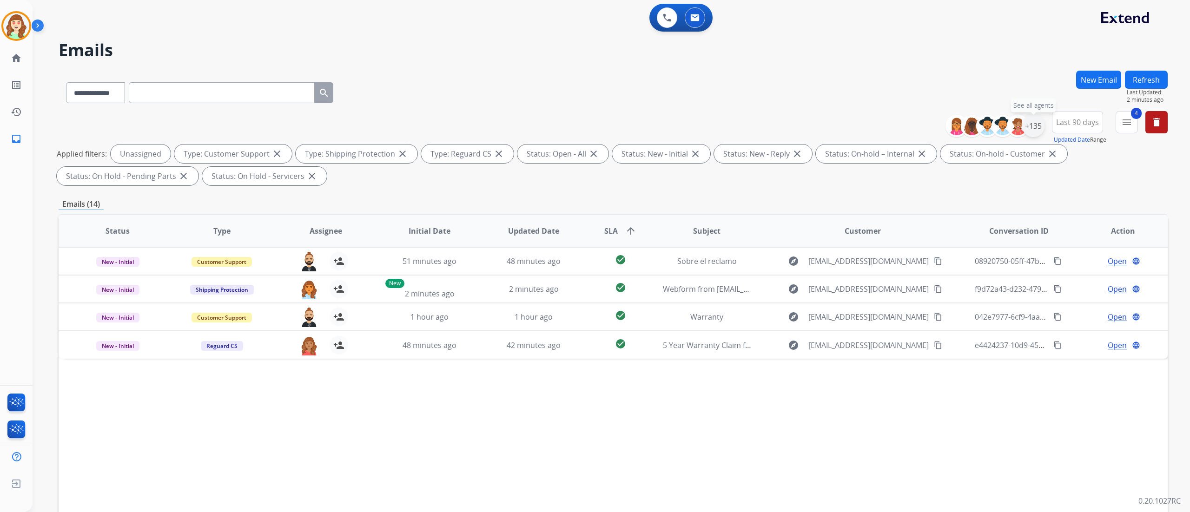
click at [661, 129] on div "+135" at bounding box center [1033, 126] width 22 height 22
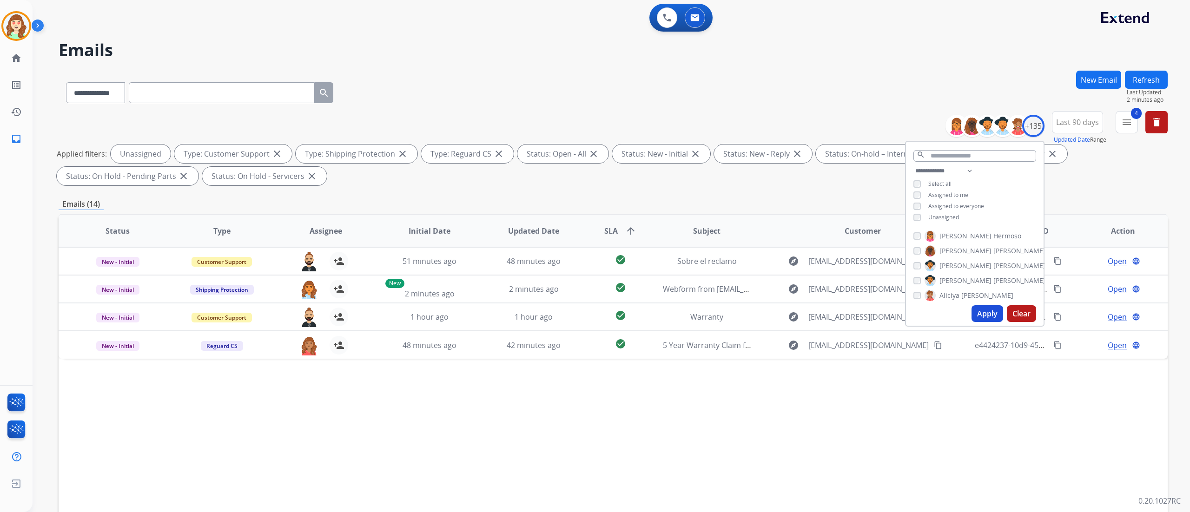
click at [661, 284] on div "Apply Clear" at bounding box center [975, 314] width 138 height 24
click at [661, 284] on button "Apply" at bounding box center [988, 313] width 32 height 17
select select "*"
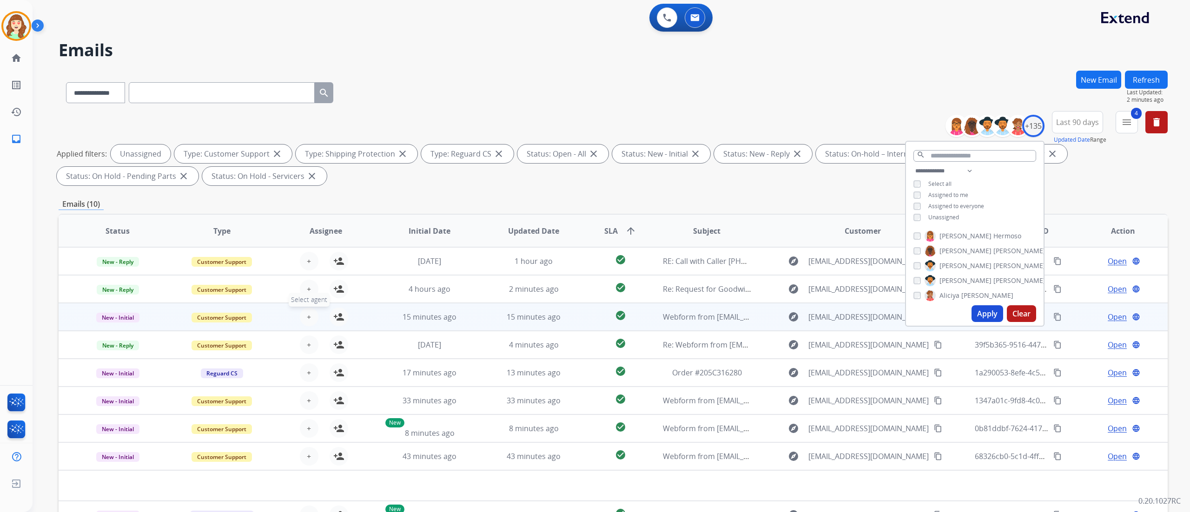
click at [309, 284] on button "+ Select agent" at bounding box center [309, 317] width 19 height 19
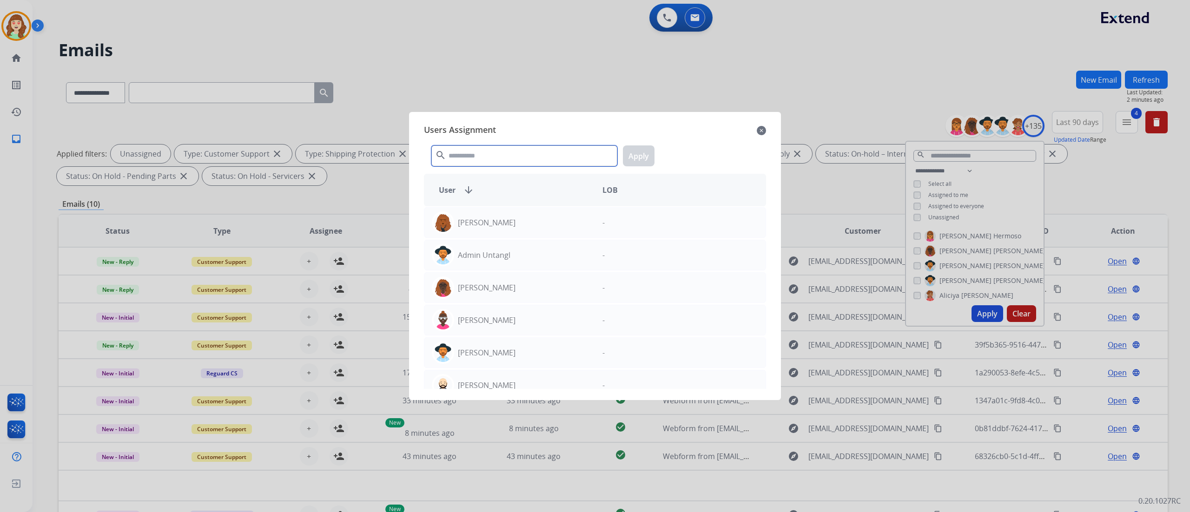
click at [509, 156] on input "text" at bounding box center [524, 156] width 186 height 21
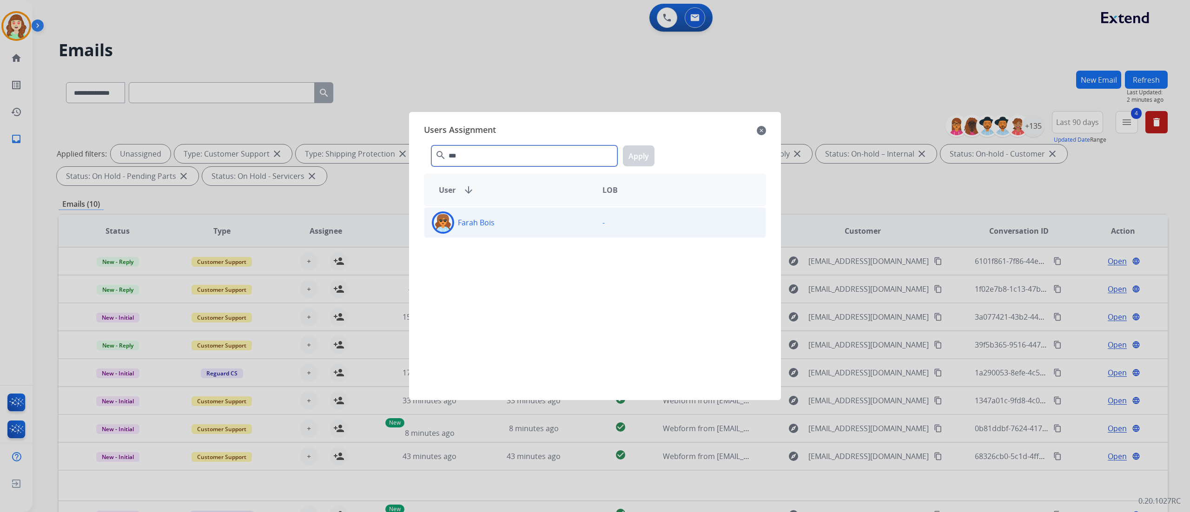
type input "***"
click at [573, 226] on div "Farah Bois" at bounding box center [510, 223] width 171 height 22
click at [638, 156] on button "Apply" at bounding box center [639, 156] width 32 height 21
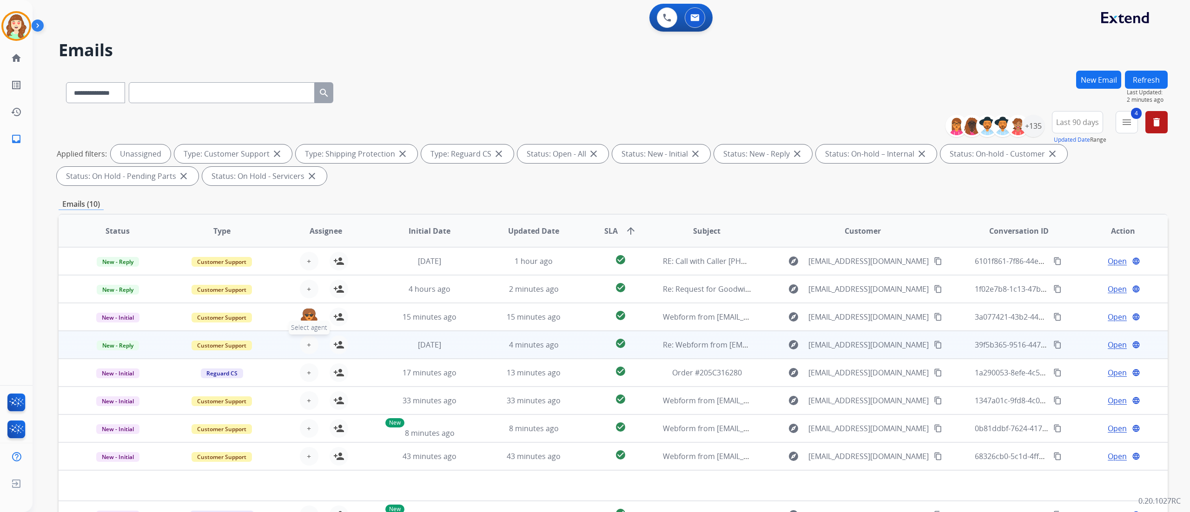
click at [311, 284] on button "+ Select agent" at bounding box center [309, 345] width 19 height 19
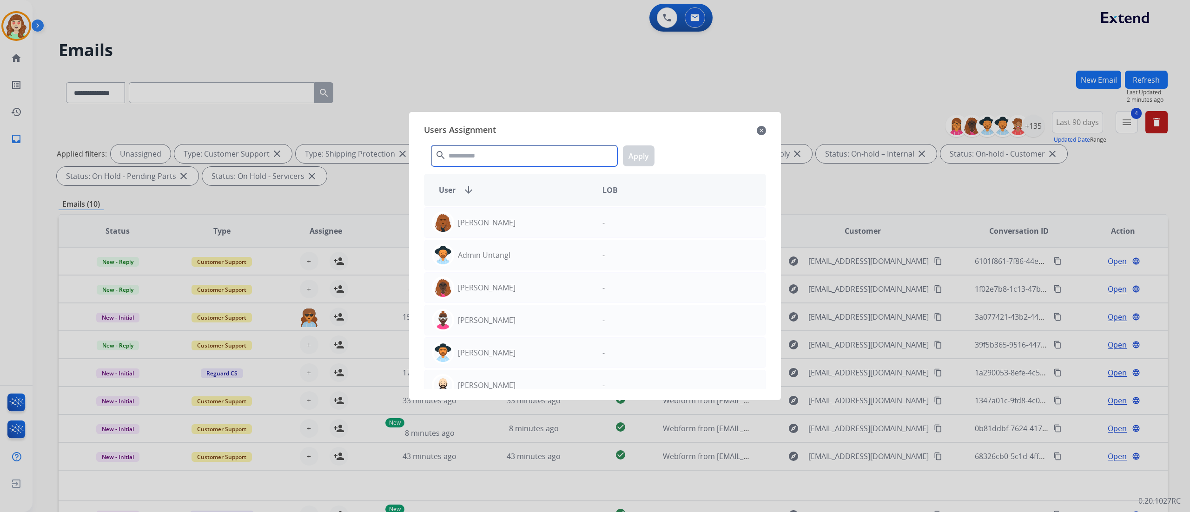
click at [479, 159] on input "text" at bounding box center [524, 156] width 186 height 21
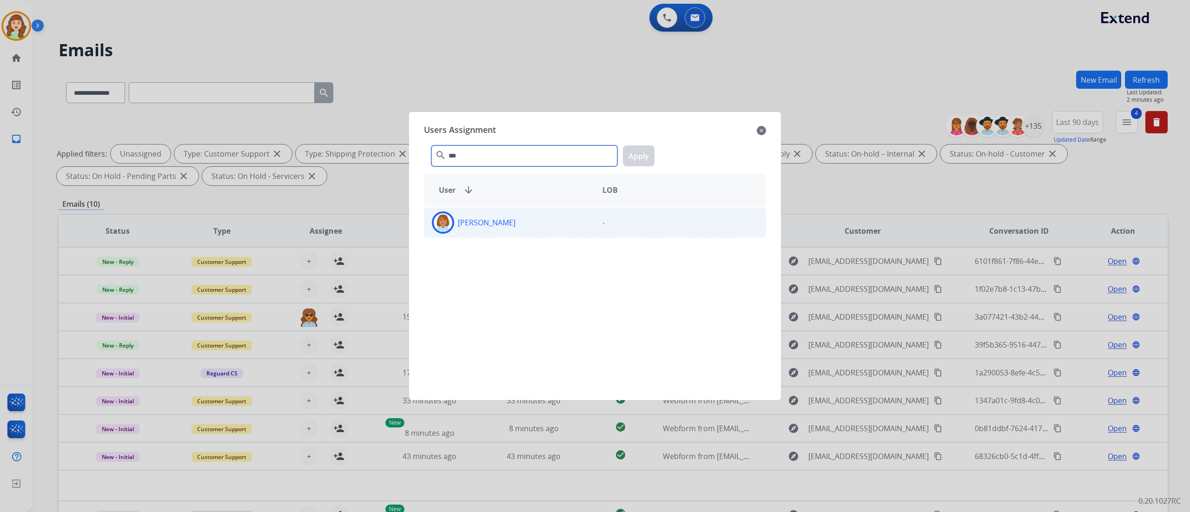
type input "***"
click at [532, 224] on div "[PERSON_NAME]" at bounding box center [510, 223] width 171 height 22
click at [637, 154] on button "Apply" at bounding box center [639, 156] width 32 height 21
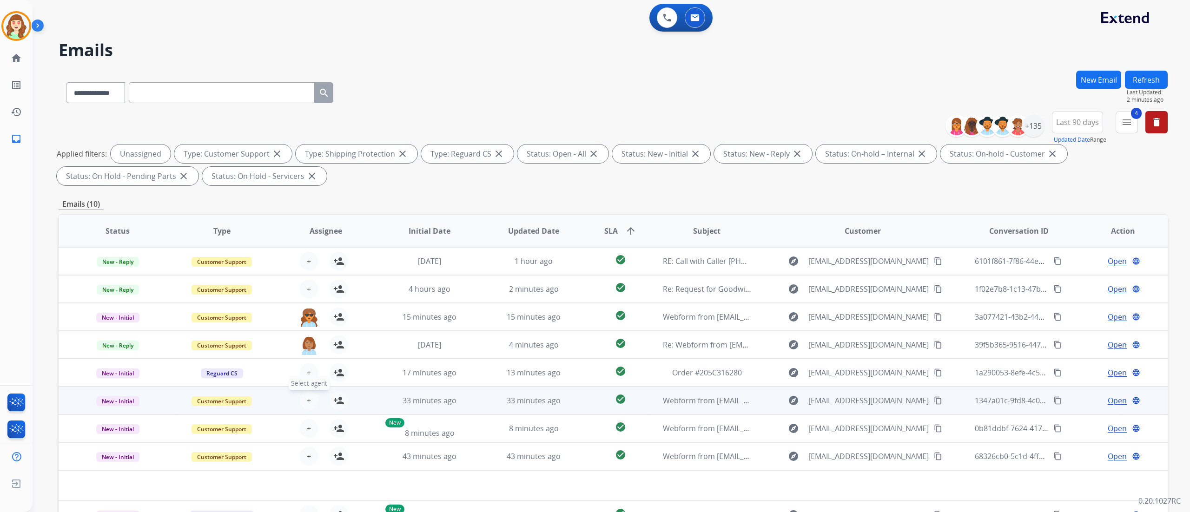
click at [303, 284] on button "+ Select agent" at bounding box center [309, 400] width 19 height 19
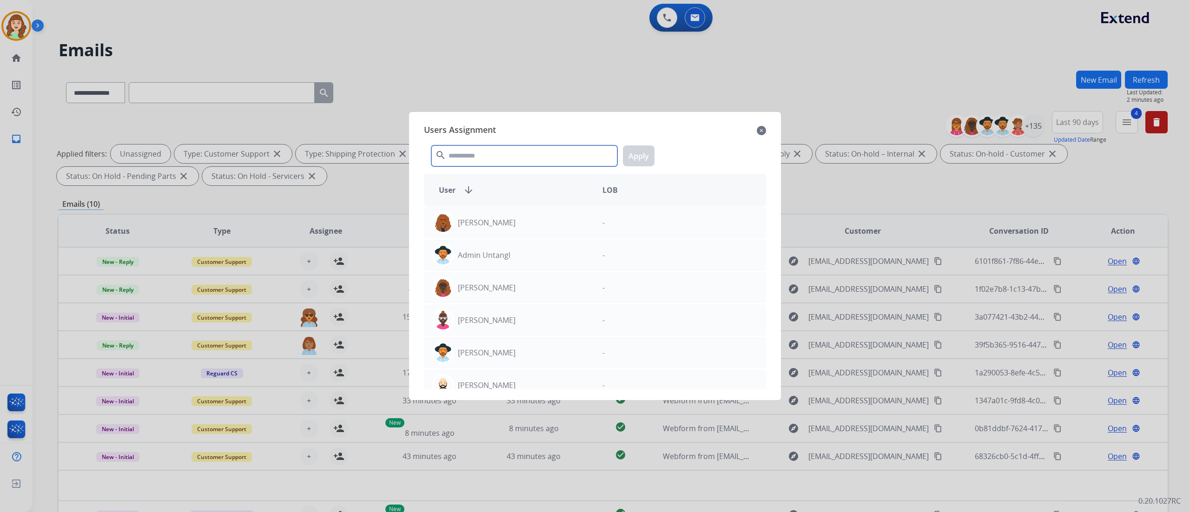
click at [482, 152] on input "text" at bounding box center [524, 156] width 186 height 21
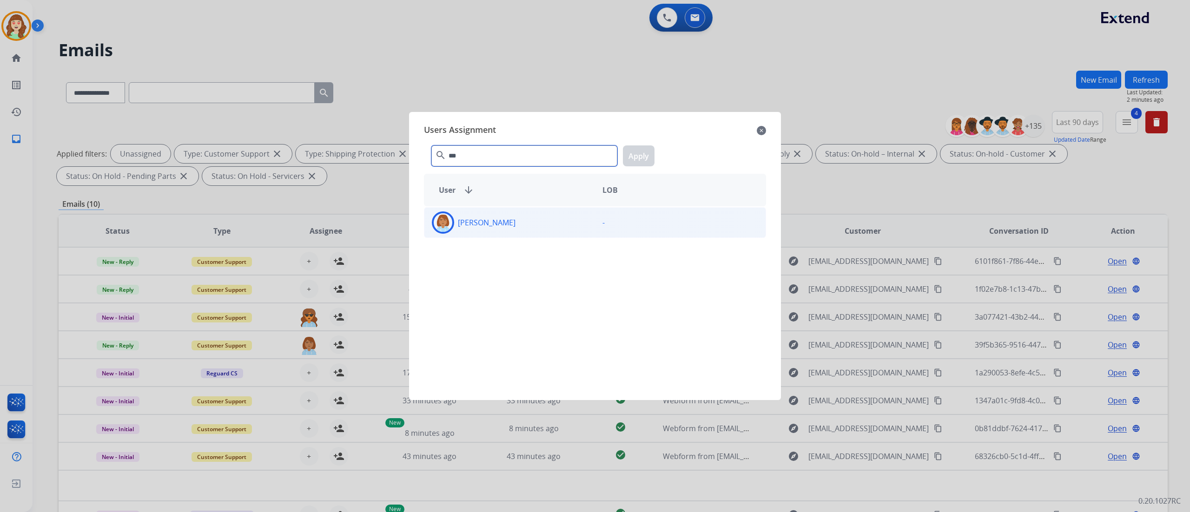
type input "***"
click at [550, 235] on div "[PERSON_NAME] -" at bounding box center [595, 222] width 342 height 31
click at [634, 153] on button "Apply" at bounding box center [639, 156] width 32 height 21
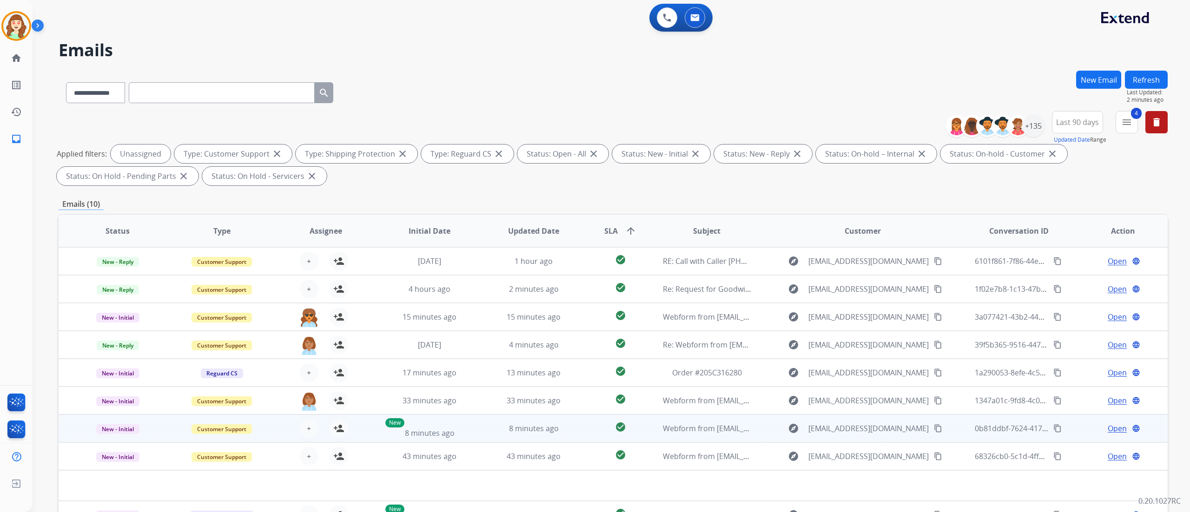
click at [305, 284] on div "+ Select agent person_add Assign to Me" at bounding box center [318, 429] width 104 height 26
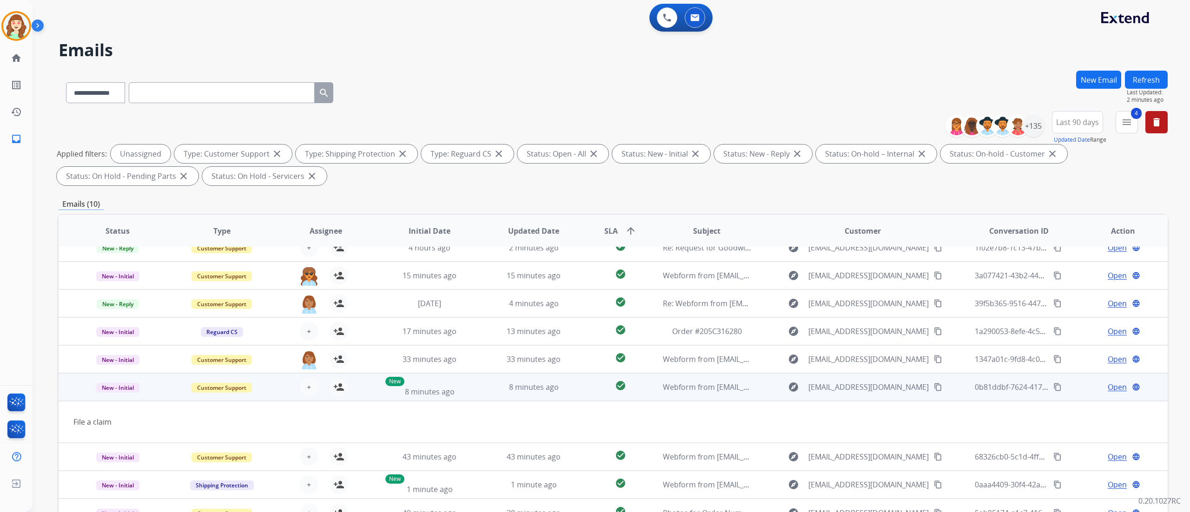
scroll to position [42, 0]
click at [311, 284] on button "+ Select agent" at bounding box center [309, 387] width 19 height 19
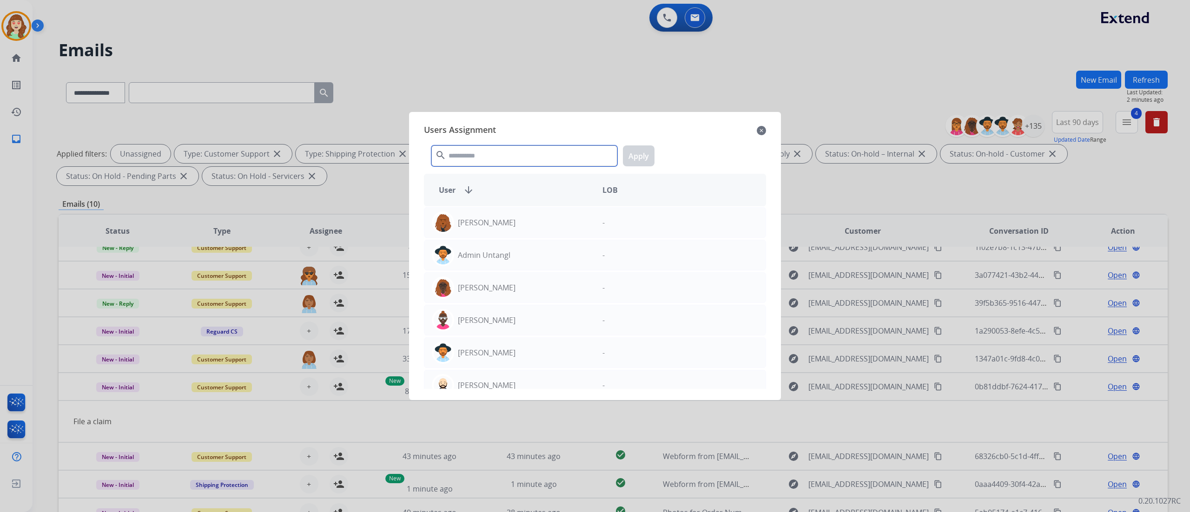
click at [508, 154] on input "text" at bounding box center [524, 156] width 186 height 21
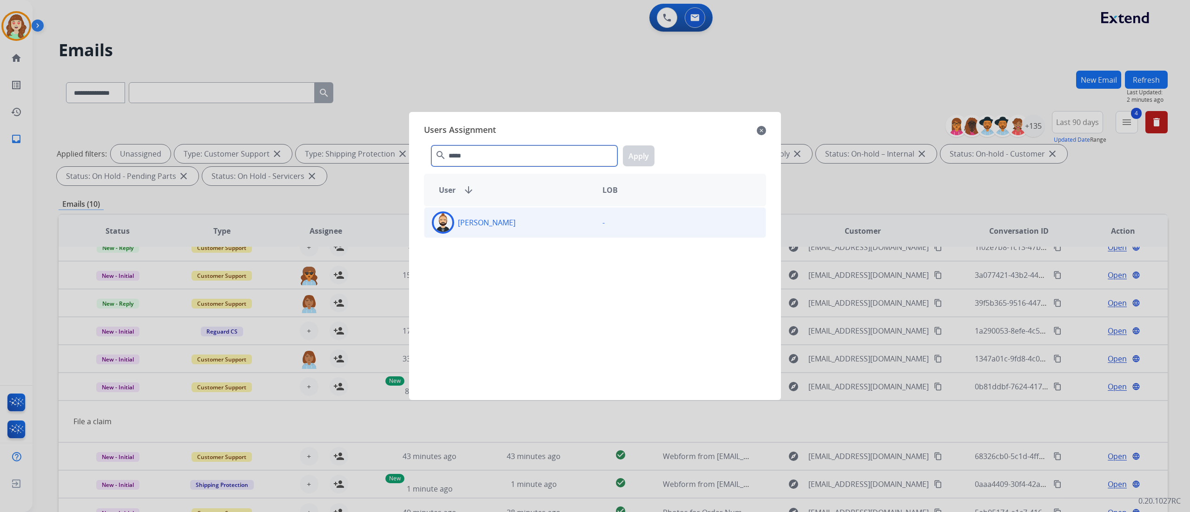
type input "*****"
click at [520, 234] on div "[PERSON_NAME]" at bounding box center [510, 223] width 171 height 22
click at [632, 168] on div "***** search Apply" at bounding box center [595, 154] width 342 height 32
click at [640, 148] on button "Apply" at bounding box center [639, 156] width 32 height 21
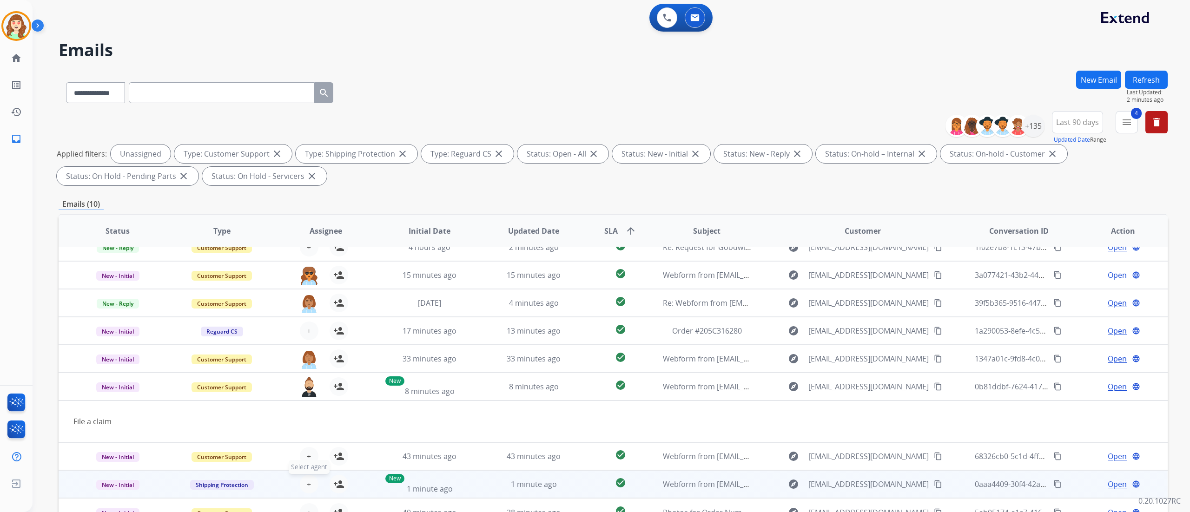
click at [304, 284] on button "+ Select agent" at bounding box center [309, 484] width 19 height 19
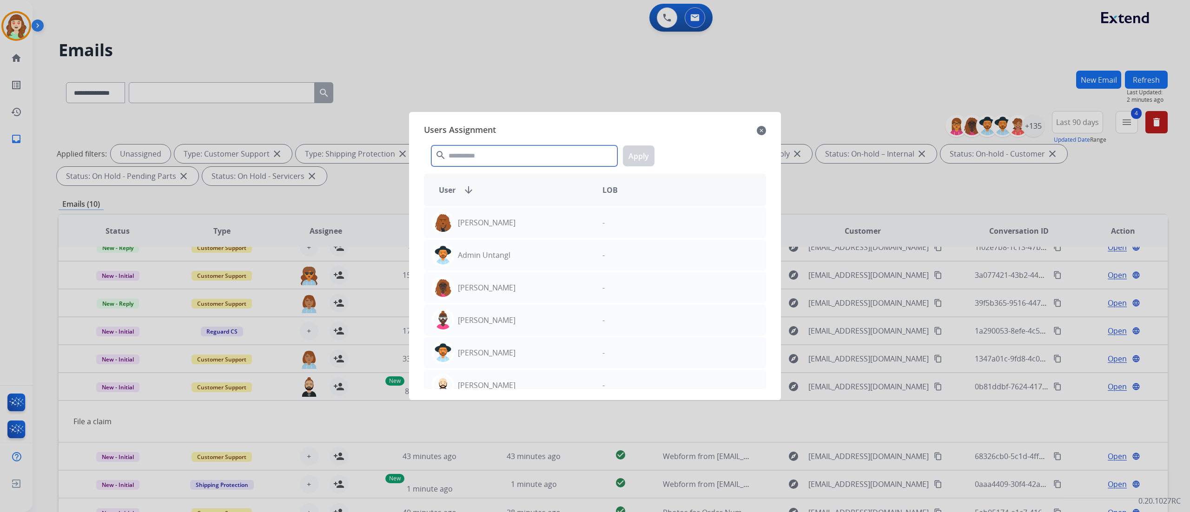
click at [499, 158] on input "text" at bounding box center [524, 156] width 186 height 21
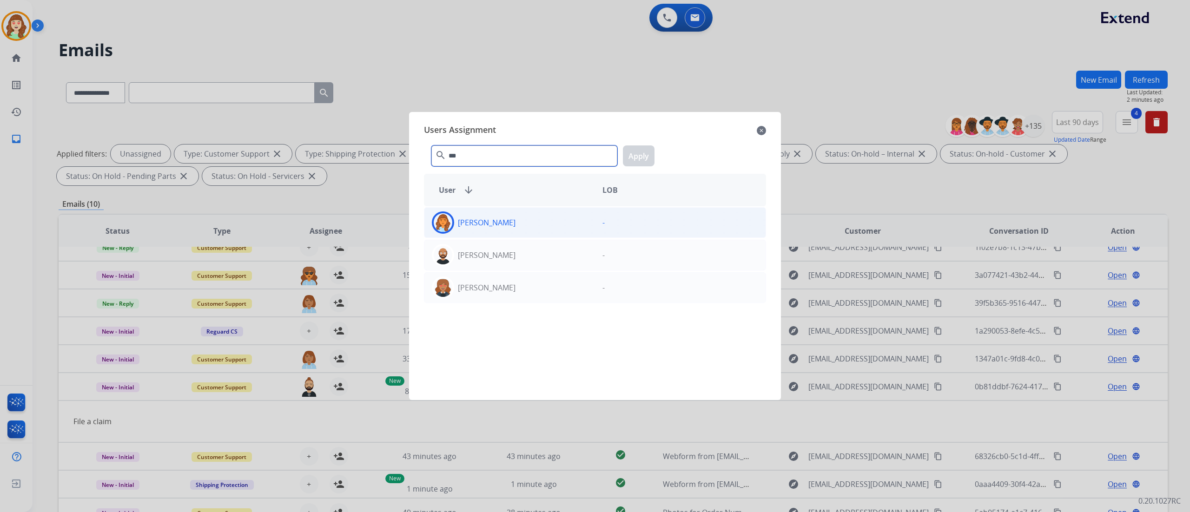
type input "***"
click at [566, 229] on div "[PERSON_NAME]" at bounding box center [510, 223] width 171 height 22
click at [644, 144] on div "*** search Apply" at bounding box center [595, 154] width 342 height 32
click at [640, 155] on button "Apply" at bounding box center [639, 156] width 32 height 21
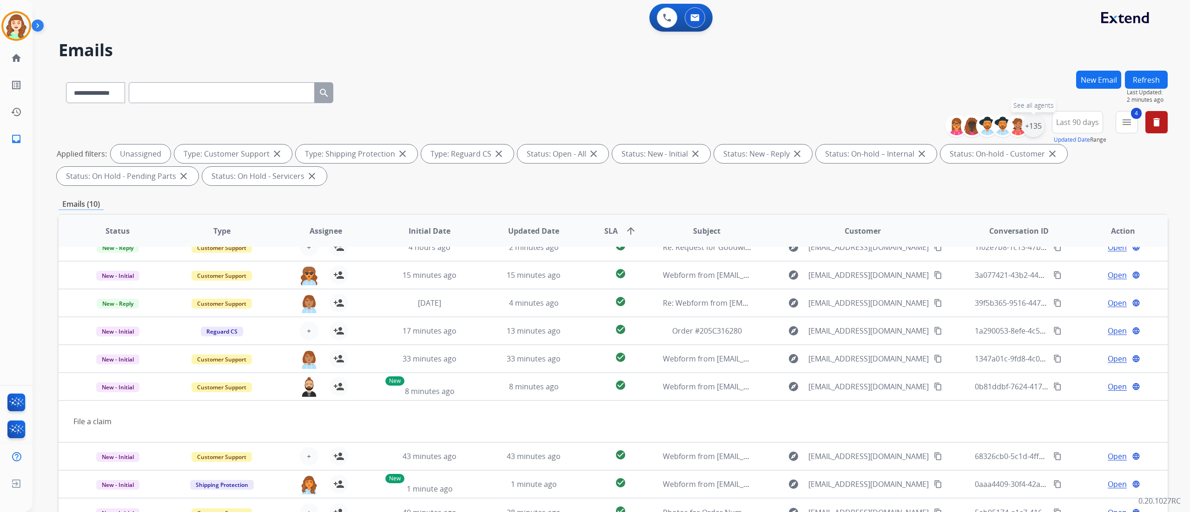
click at [661, 122] on div "+135" at bounding box center [1033, 126] width 22 height 22
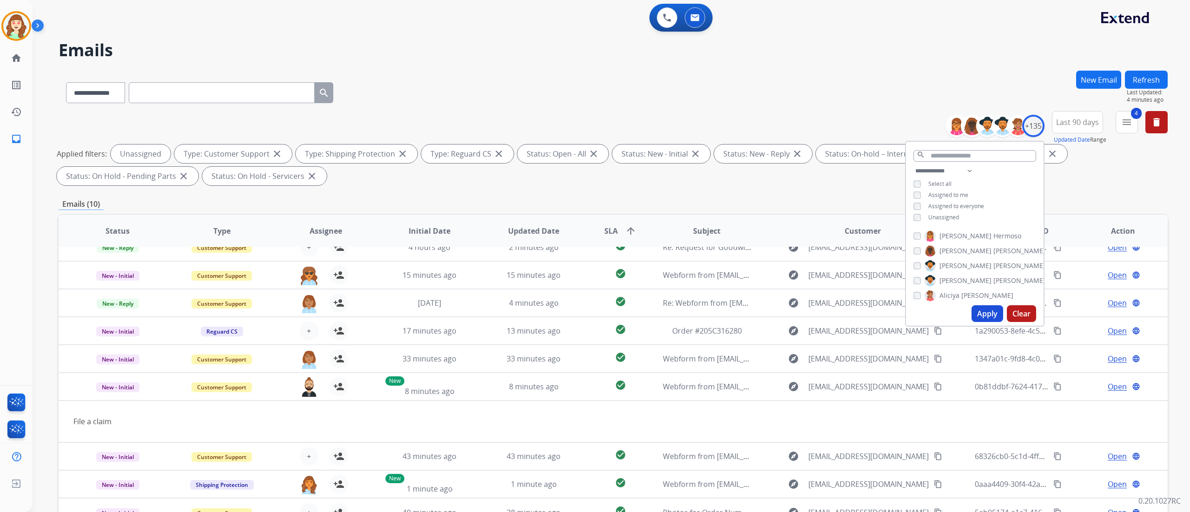
click at [661, 284] on button "Apply" at bounding box center [988, 313] width 32 height 17
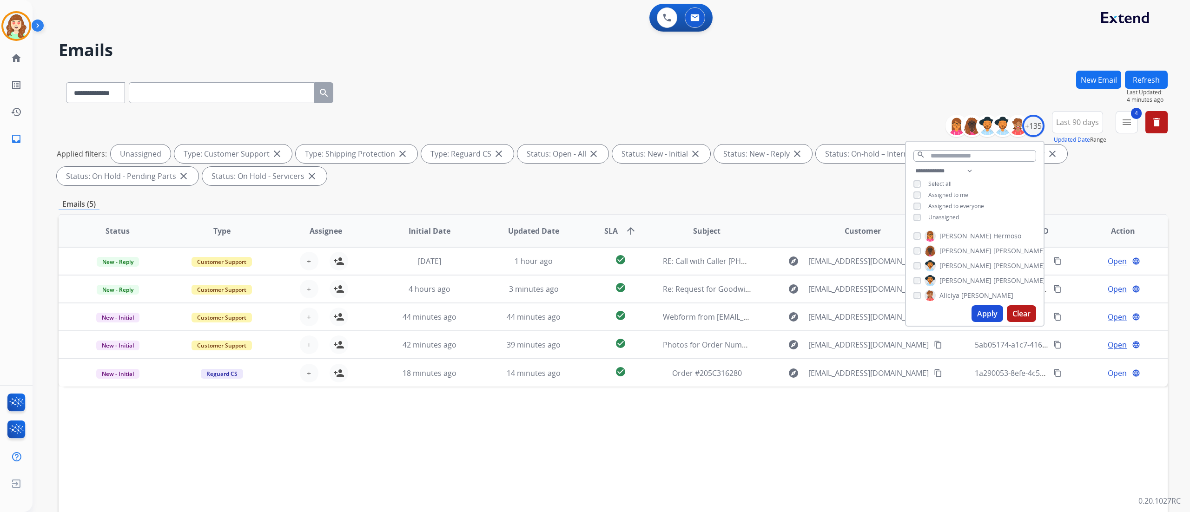
scroll to position [0, 0]
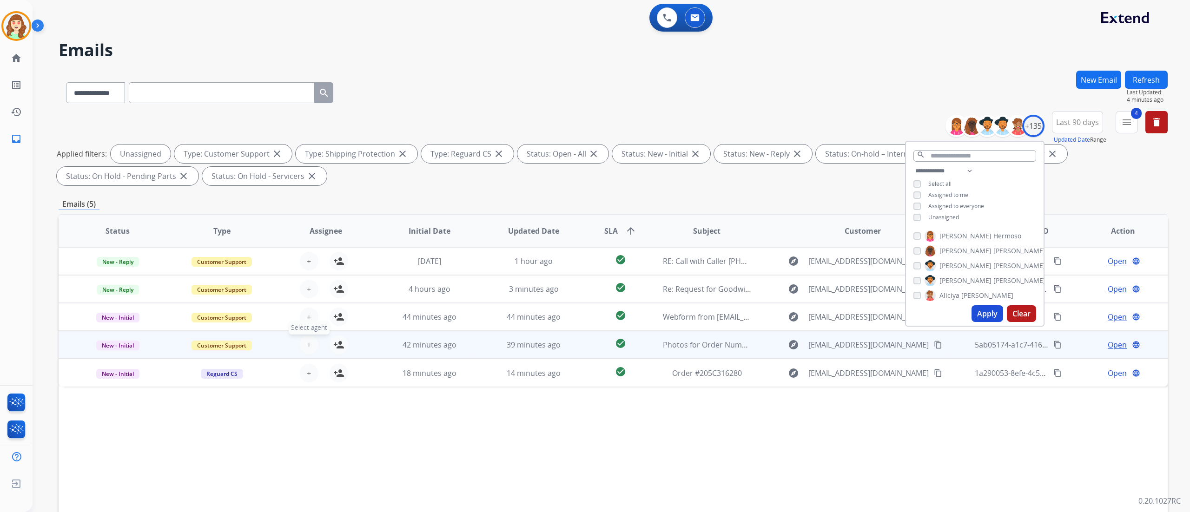
click at [311, 284] on button "+ Select agent" at bounding box center [309, 345] width 19 height 19
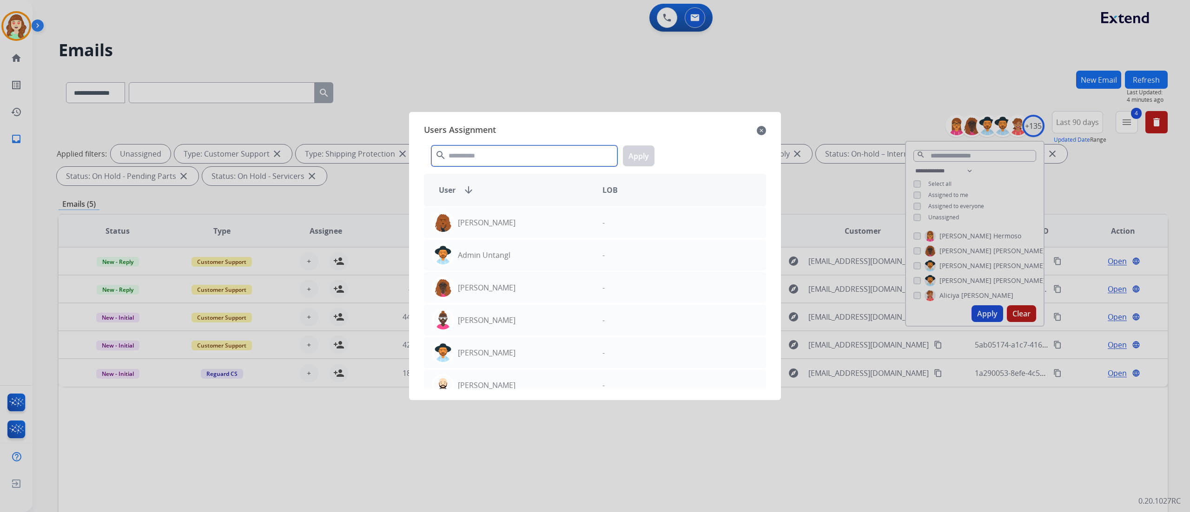
click at [492, 146] on input "text" at bounding box center [524, 156] width 186 height 21
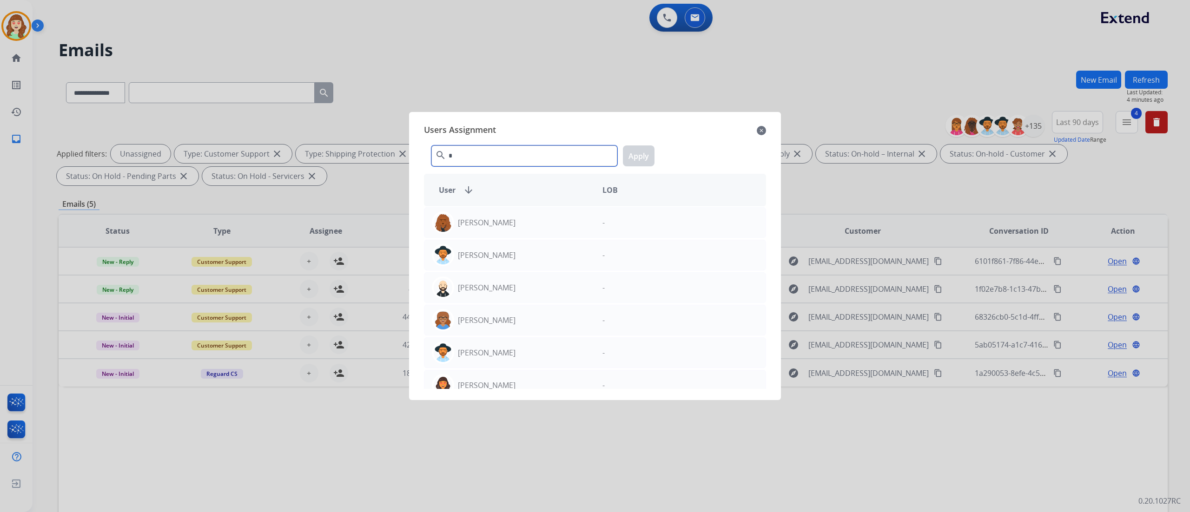
click at [492, 146] on input "*" at bounding box center [524, 156] width 186 height 21
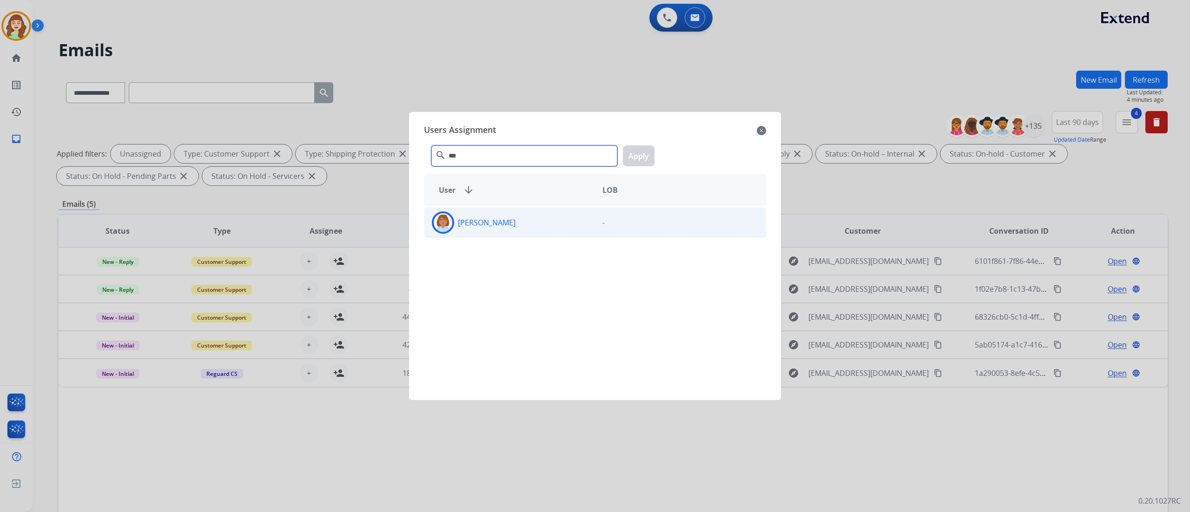
type input "***"
click at [571, 228] on div "[PERSON_NAME]" at bounding box center [510, 223] width 171 height 22
click at [634, 153] on button "Apply" at bounding box center [639, 156] width 32 height 21
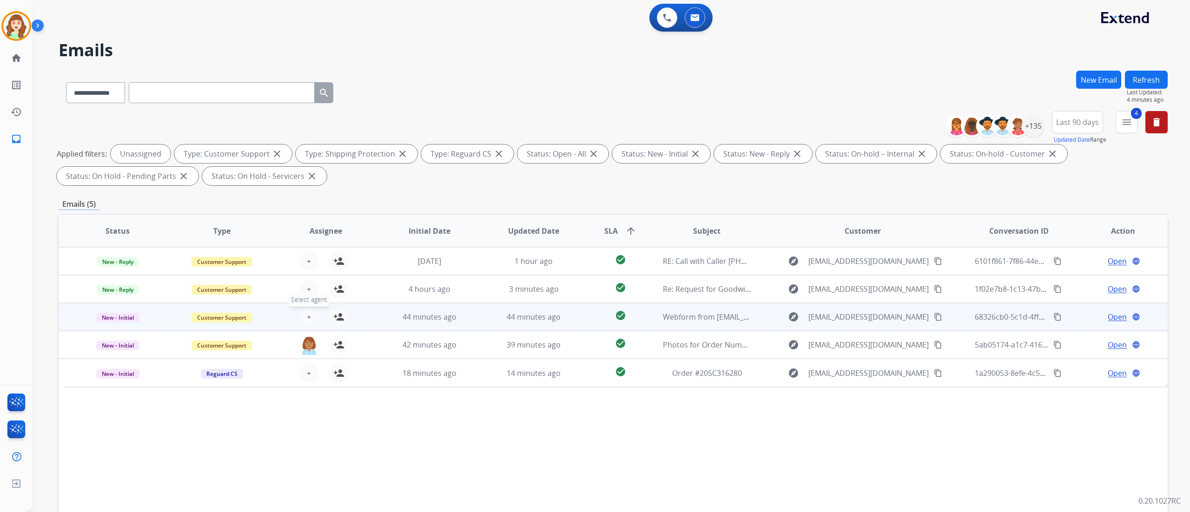
click at [307, 284] on button "+ Select agent" at bounding box center [309, 317] width 19 height 19
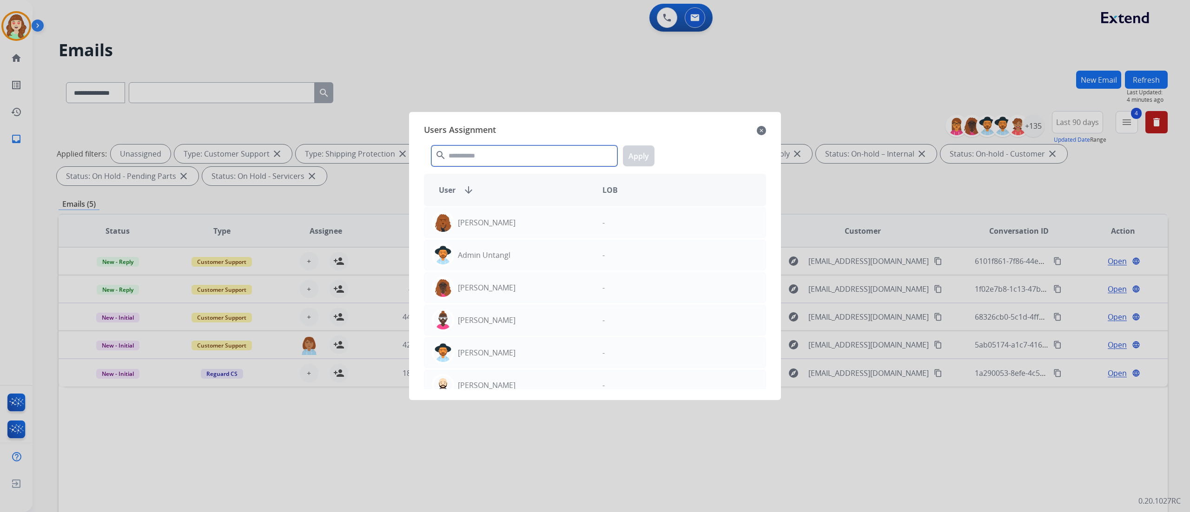
click at [547, 154] on input "text" at bounding box center [524, 156] width 186 height 21
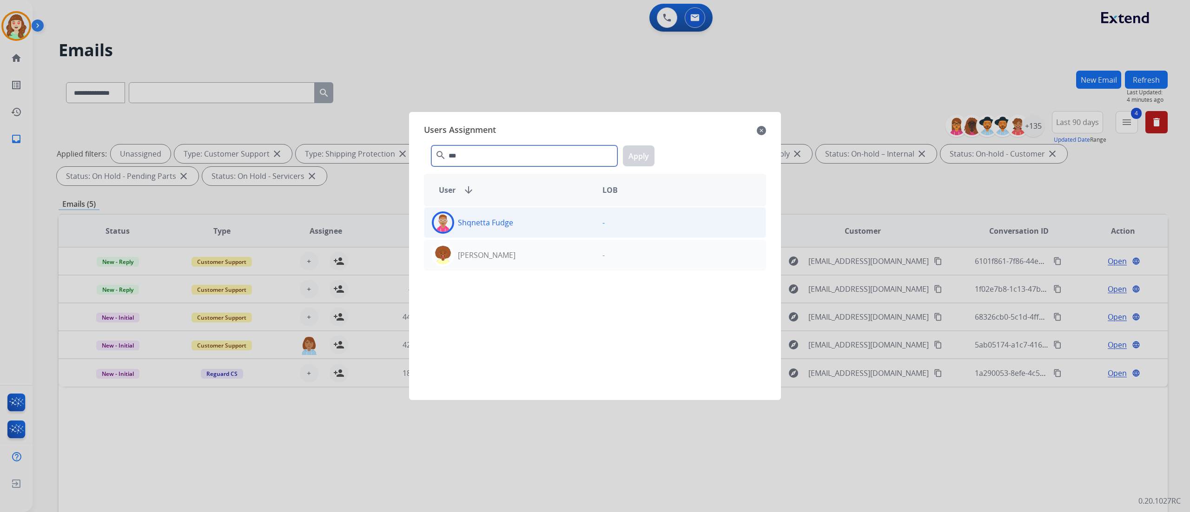
type input "***"
click at [595, 225] on div "-" at bounding box center [680, 223] width 171 height 22
click at [637, 160] on button "Apply" at bounding box center [639, 156] width 32 height 21
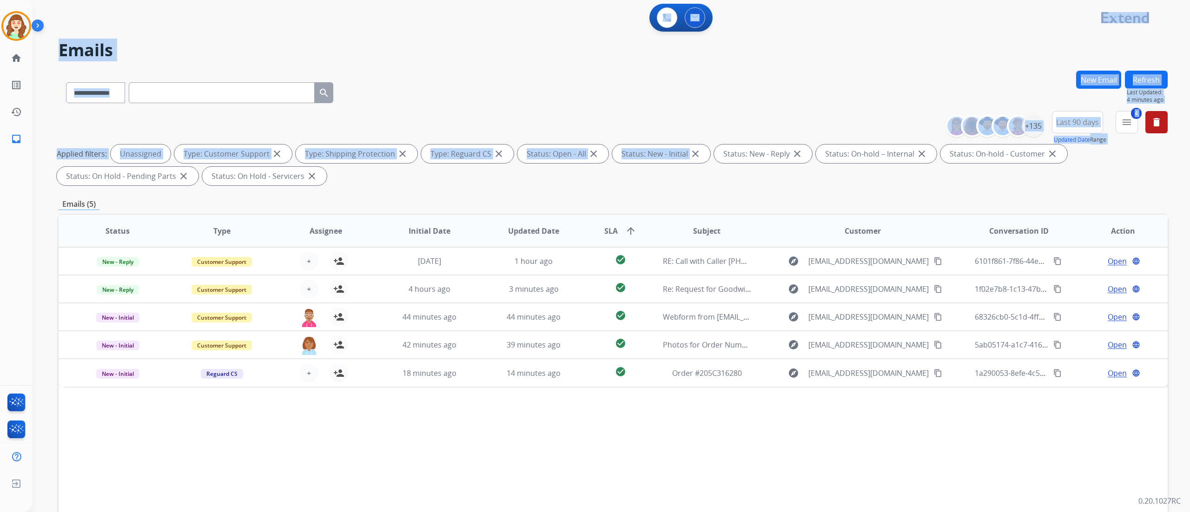
drag, startPoint x: 637, startPoint y: 160, endPoint x: 411, endPoint y: -22, distance: 289.9
click at [411, 0] on html "**********" at bounding box center [595, 256] width 1190 height 512
